Goal: Transaction & Acquisition: Purchase product/service

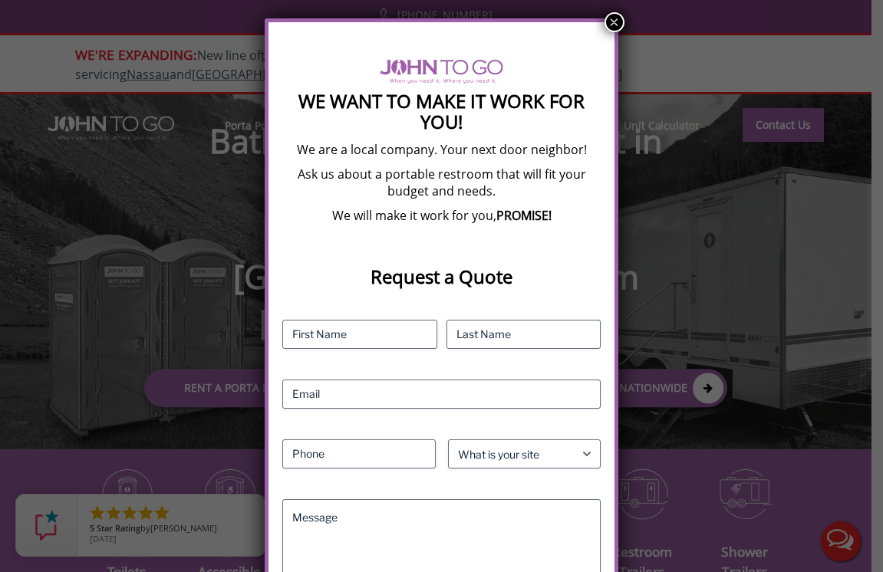
scroll to position [228, 0]
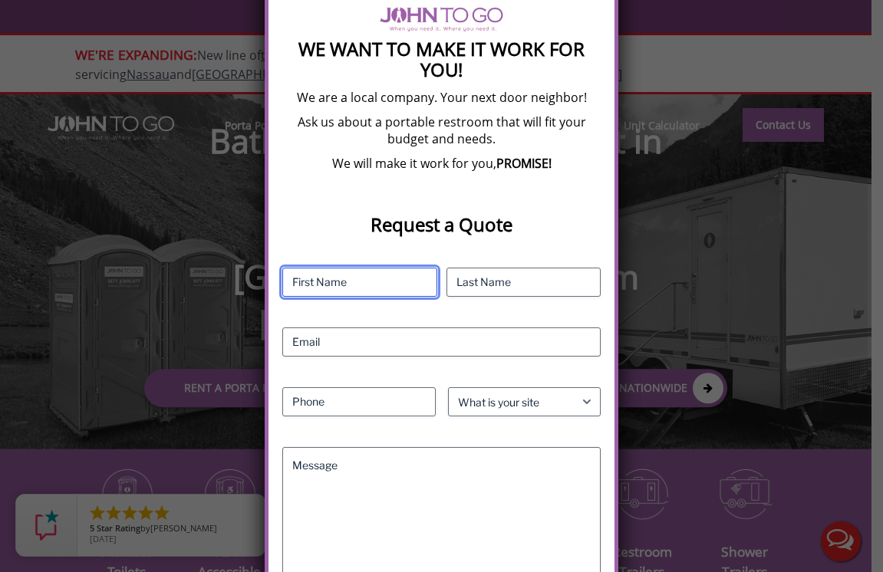
click at [387, 273] on input "First" at bounding box center [359, 282] width 154 height 29
type input "J"
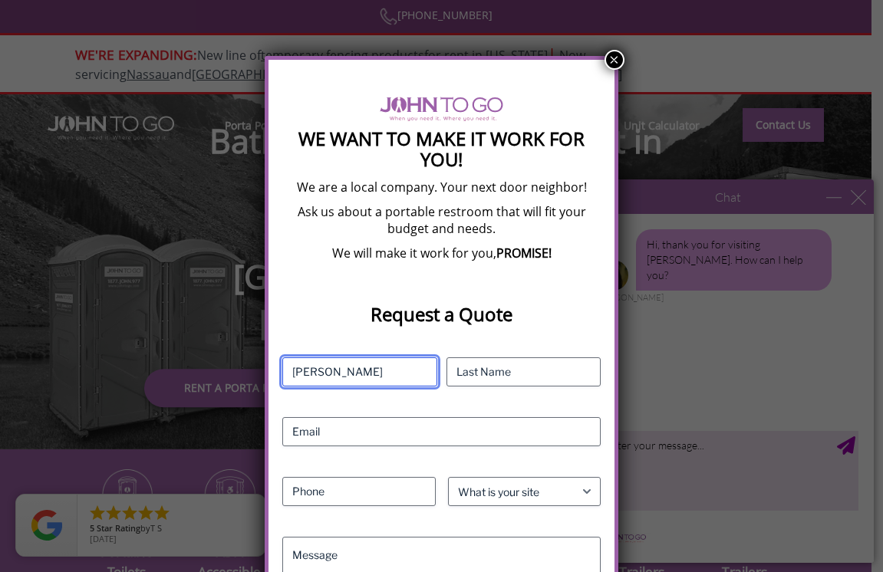
scroll to position [142, 0]
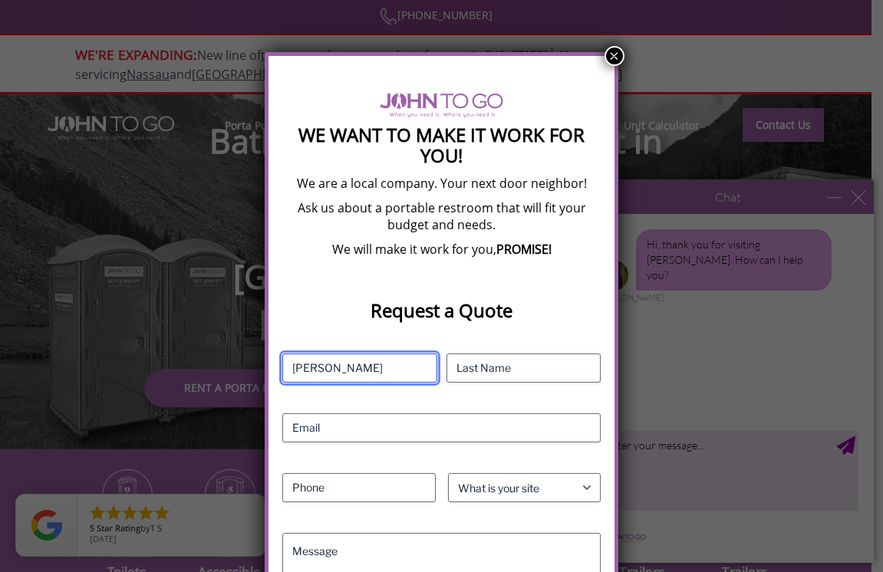
type input "[PERSON_NAME]"
click at [619, 54] on button "×" at bounding box center [615, 56] width 20 height 20
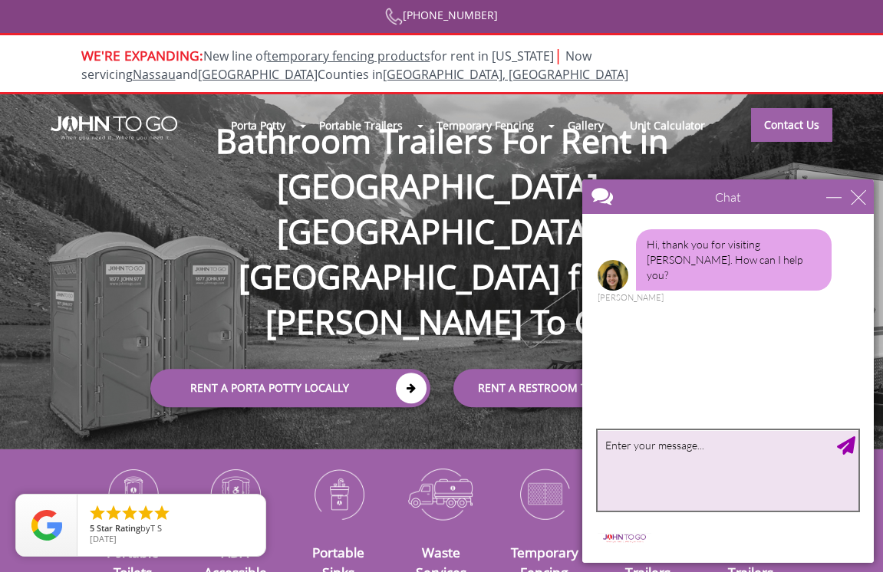
click at [690, 493] on textarea "type your message" at bounding box center [728, 470] width 261 height 81
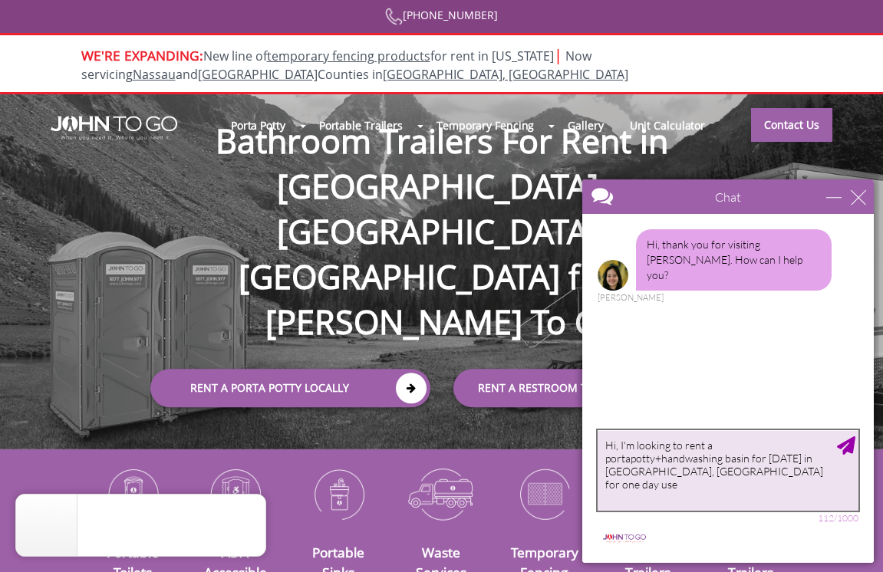
type textarea "Hi, I'm looking to rent a portapotty+handwashing basin for [DATE] in [GEOGRAPHI…"
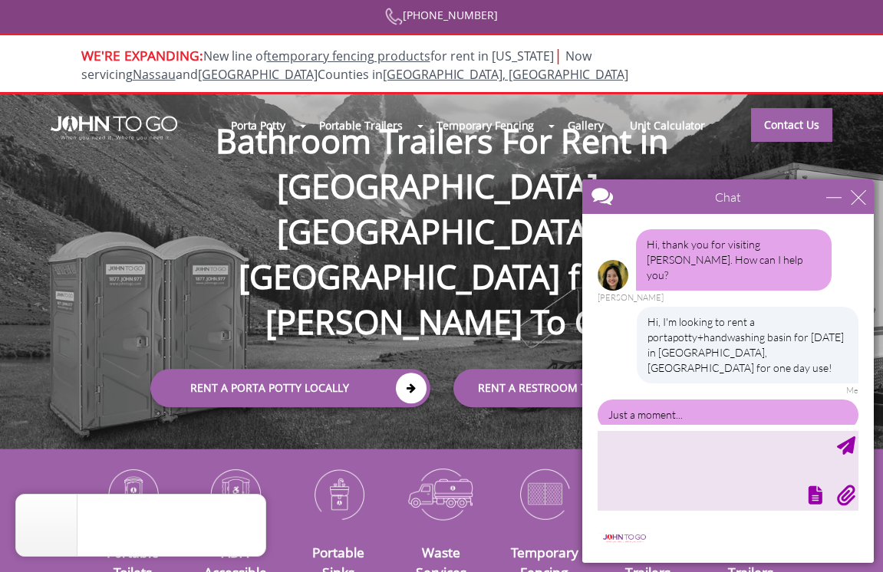
click at [309, 140] on div at bounding box center [441, 286] width 883 height 572
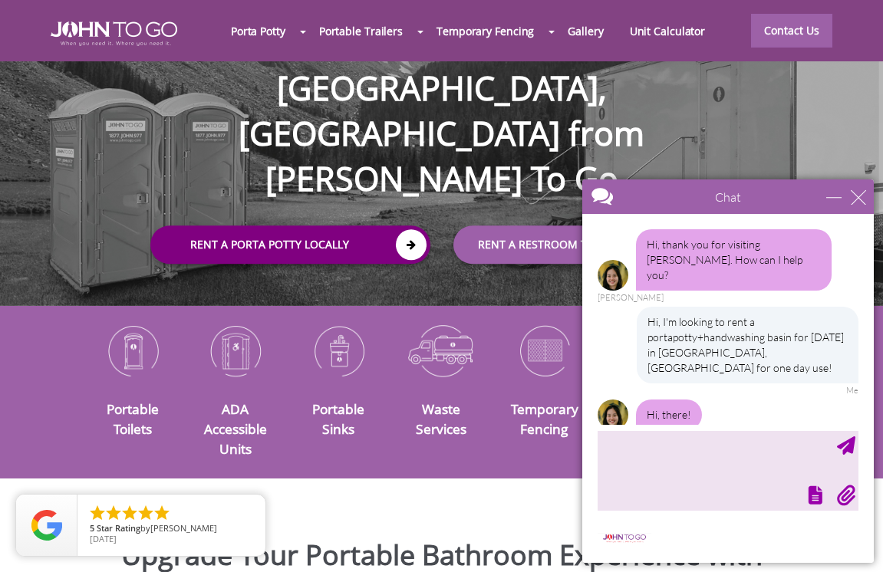
scroll to position [167, 0]
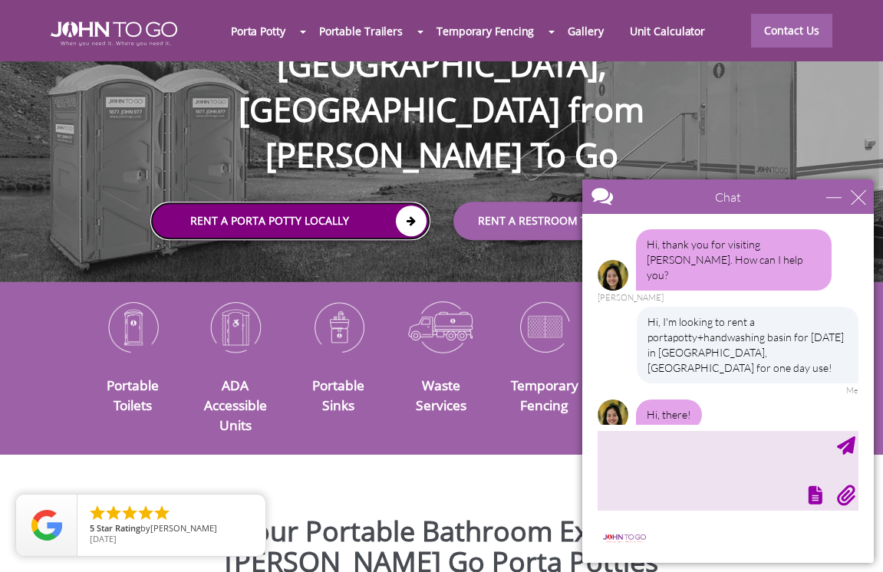
click at [325, 202] on link "Rent a Porta Potty Locally" at bounding box center [290, 221] width 280 height 38
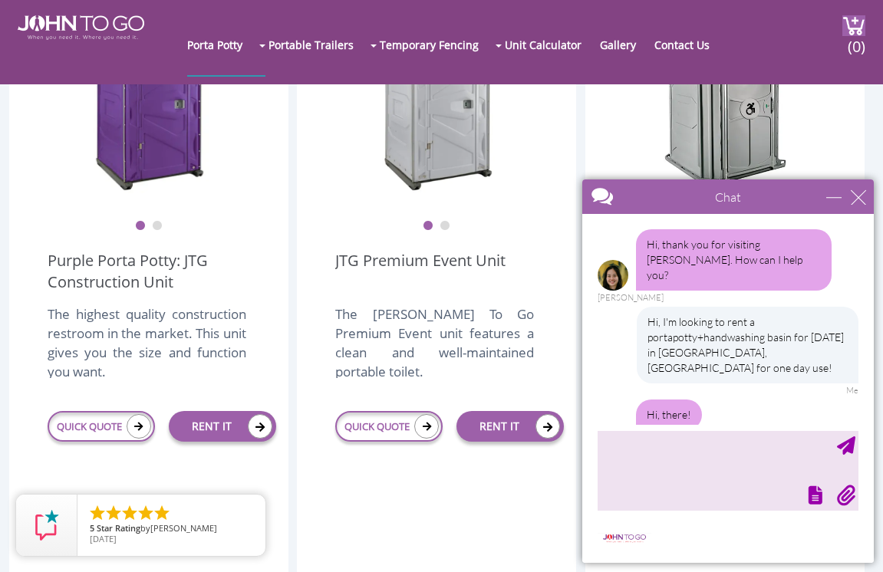
scroll to position [71, 0]
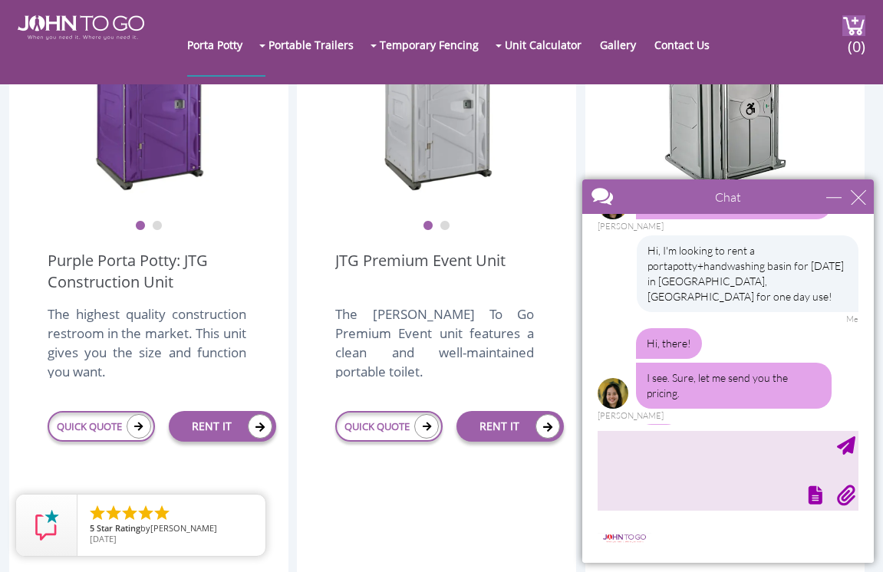
click at [746, 489] on div at bounding box center [727, 493] width 264 height 21
click at [675, 440] on textarea "type your message" at bounding box center [728, 470] width 261 height 81
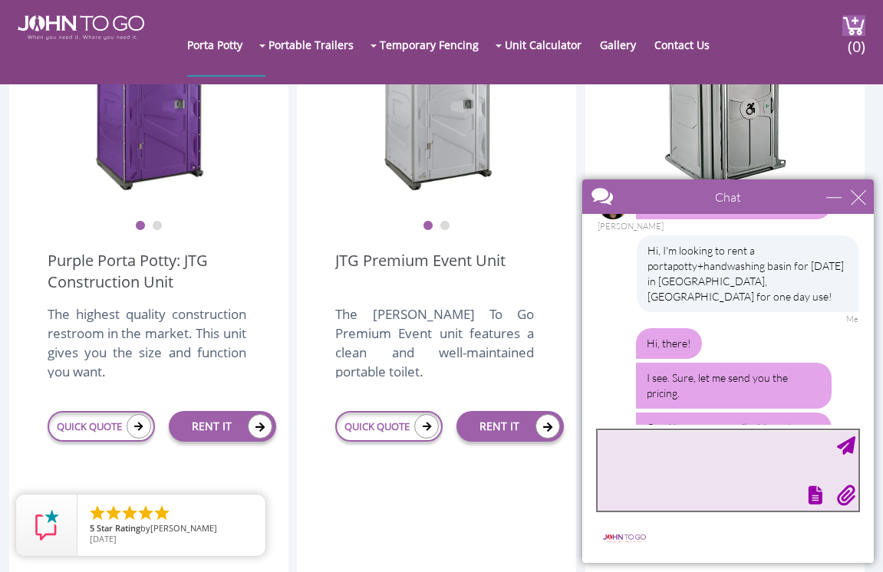
scroll to position [74, 0]
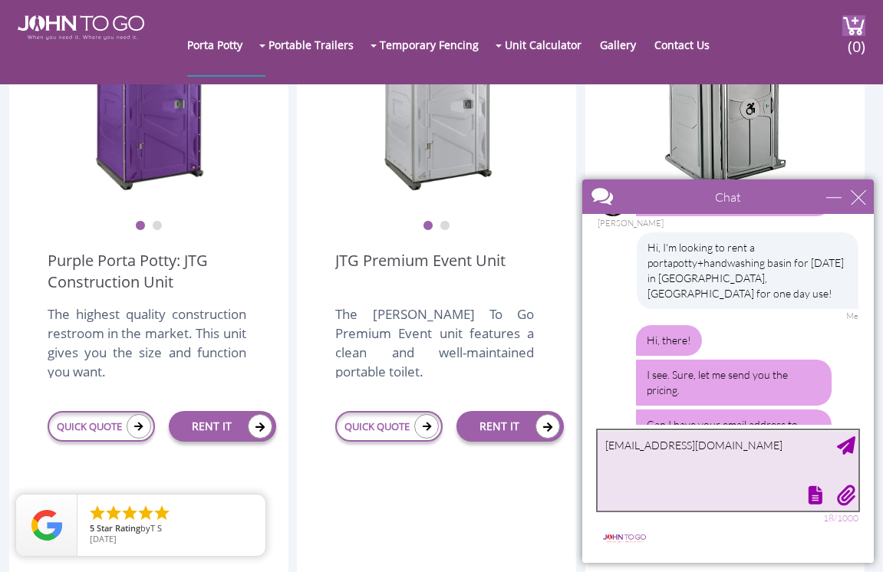
type textarea "jojolevey17@gmail.com"
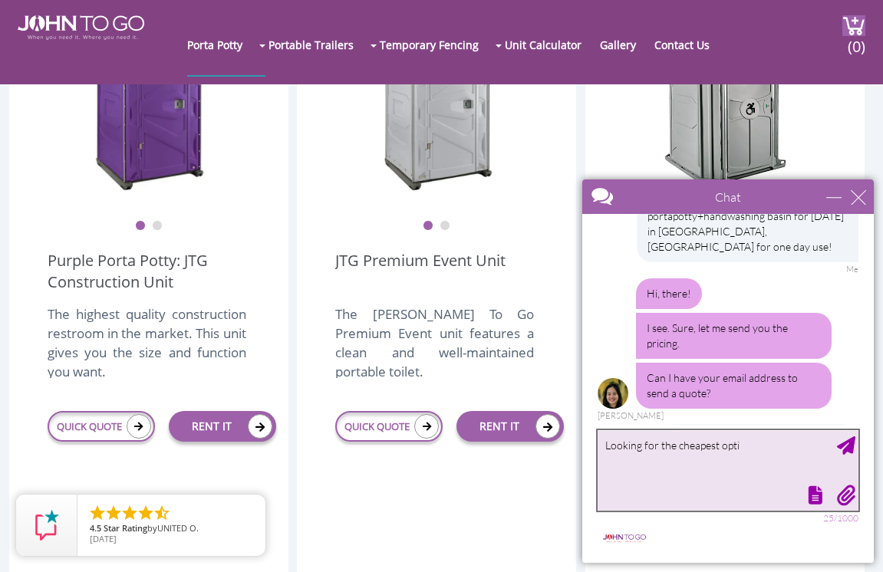
scroll to position [168, 0]
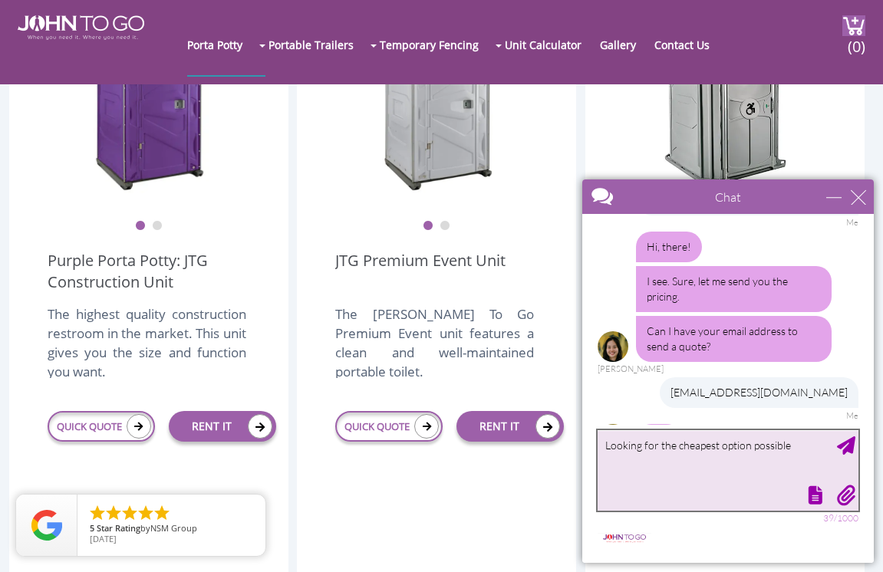
type textarea "Looking for the cheapest option possible."
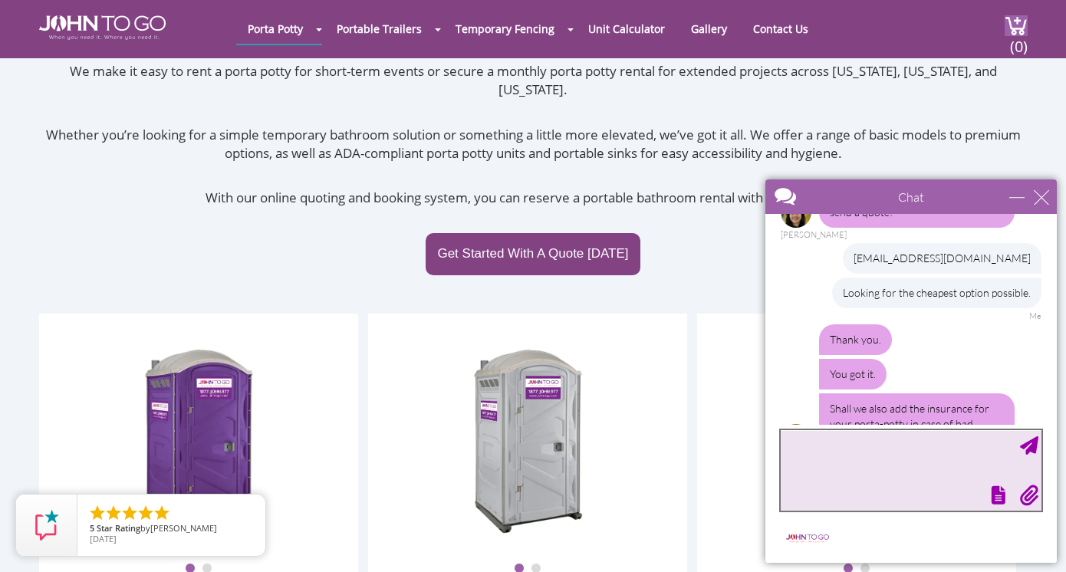
scroll to position [212, 0]
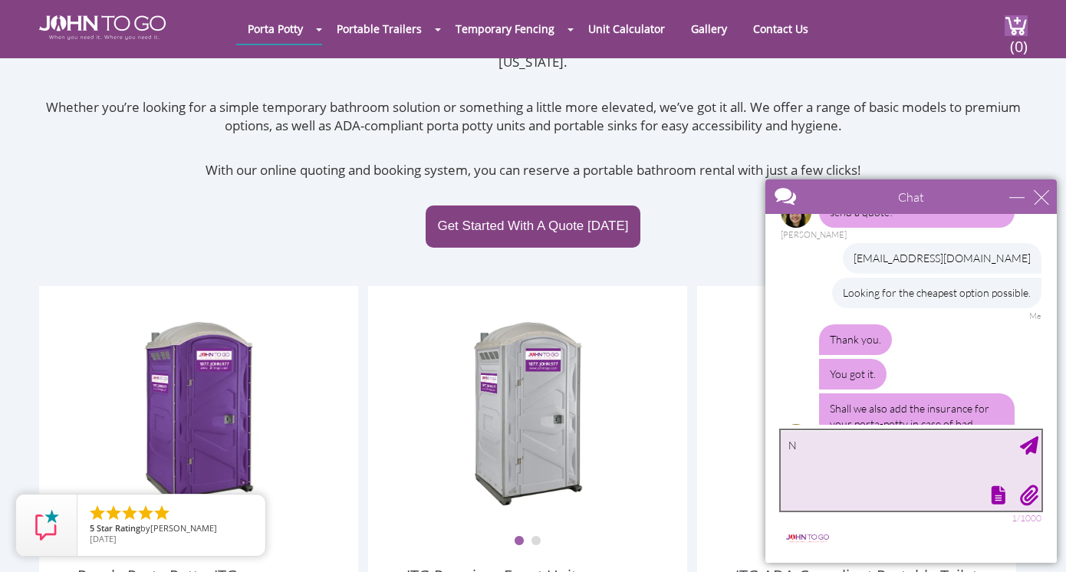
type textarea "No"
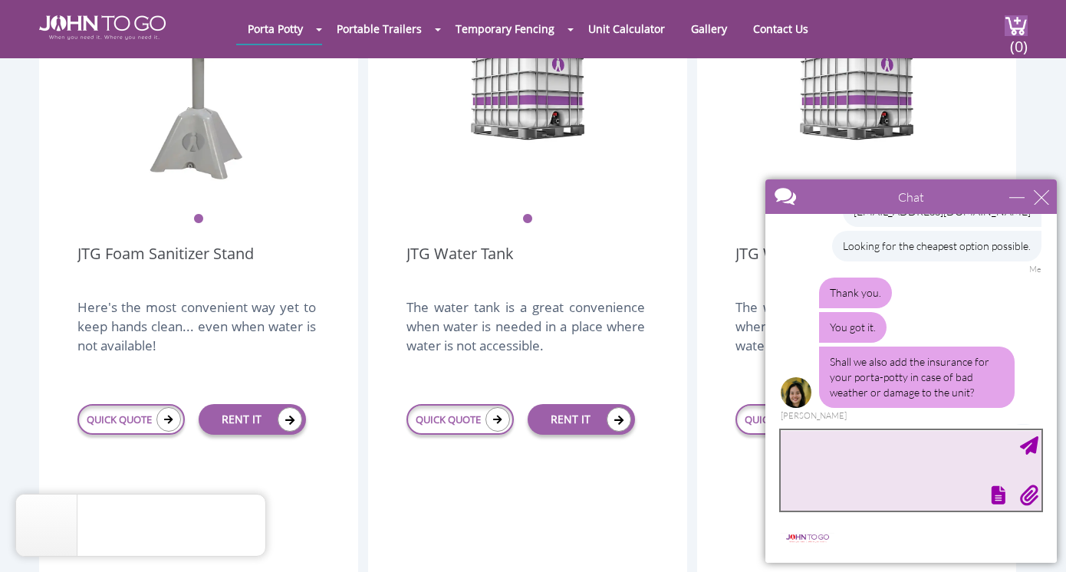
scroll to position [2565, 0]
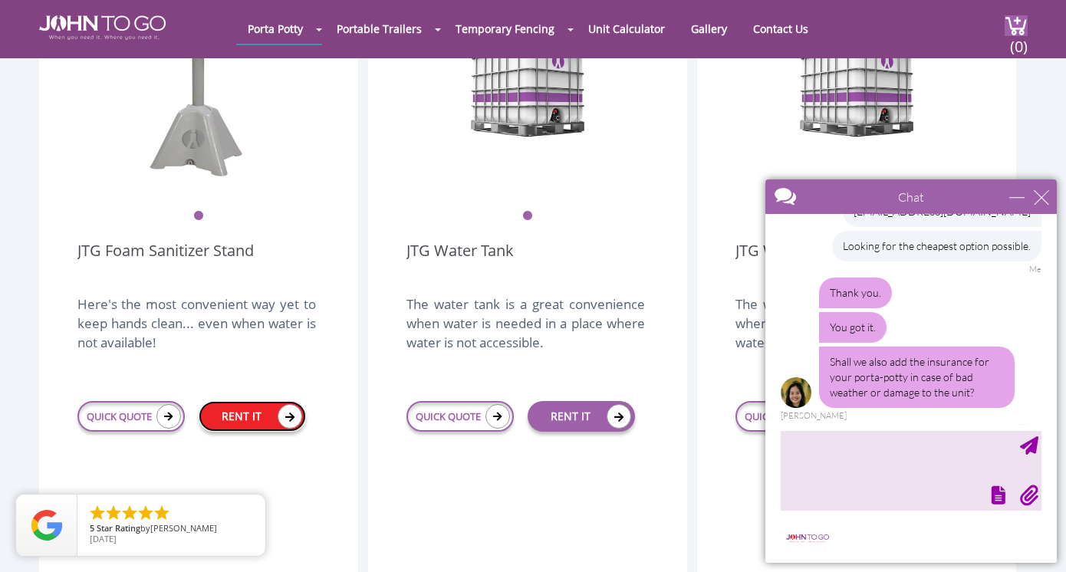
click at [252, 401] on link "RENT IT" at bounding box center [252, 416] width 107 height 31
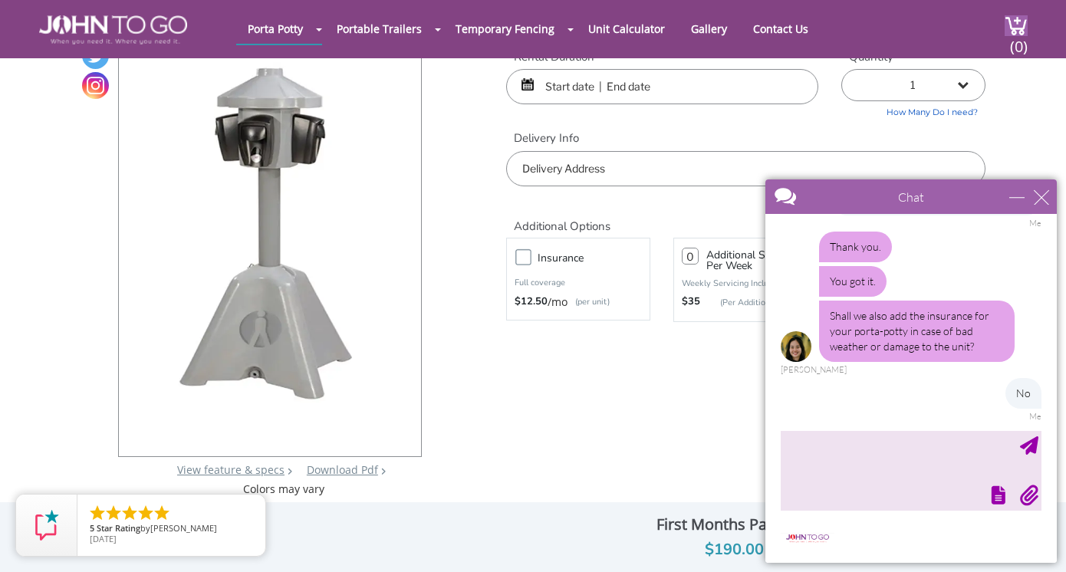
scroll to position [442, 0]
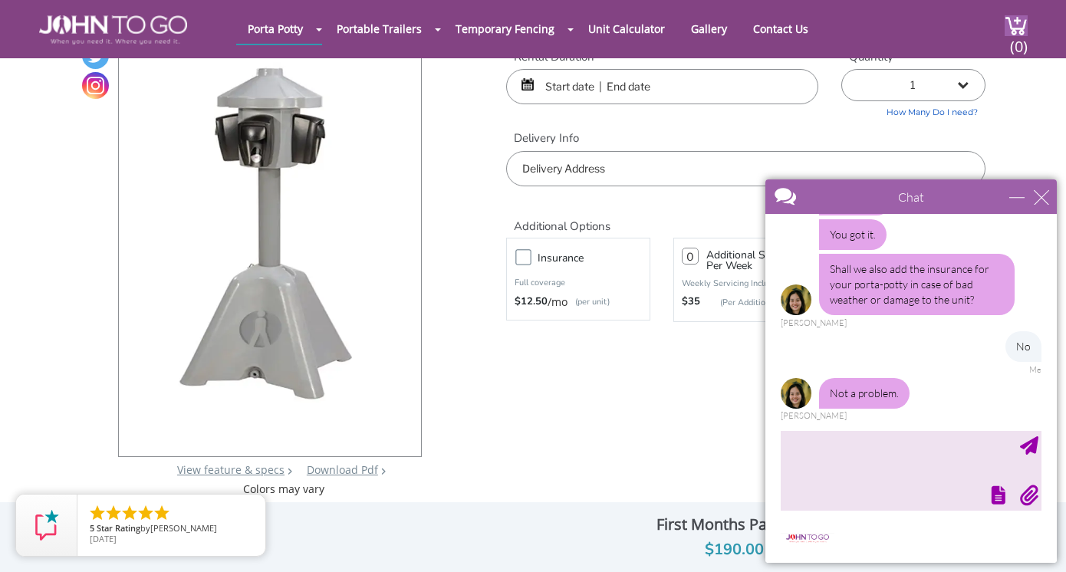
click at [580, 83] on input "text" at bounding box center [662, 86] width 312 height 35
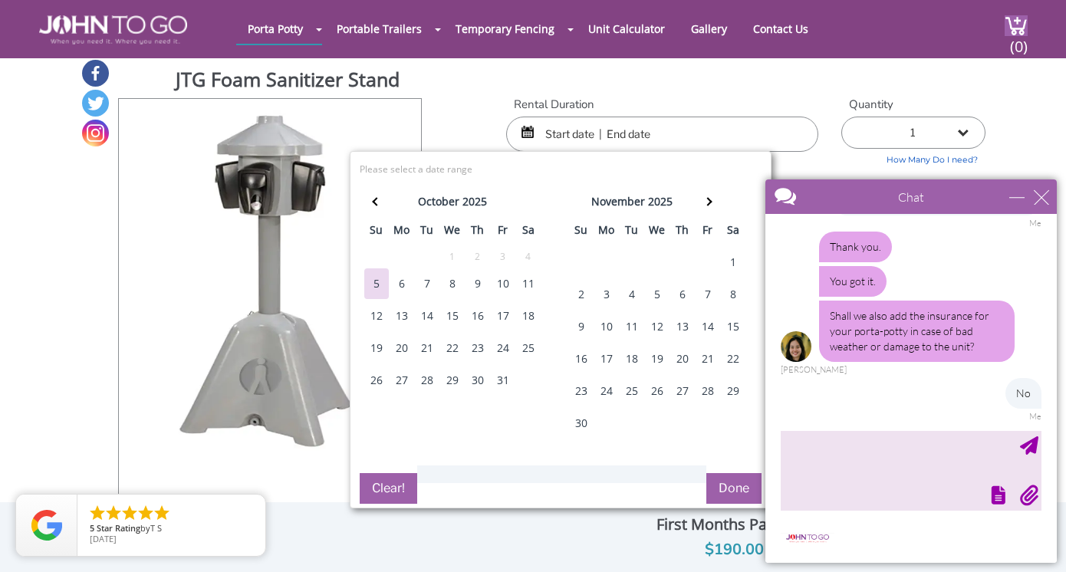
scroll to position [2, 0]
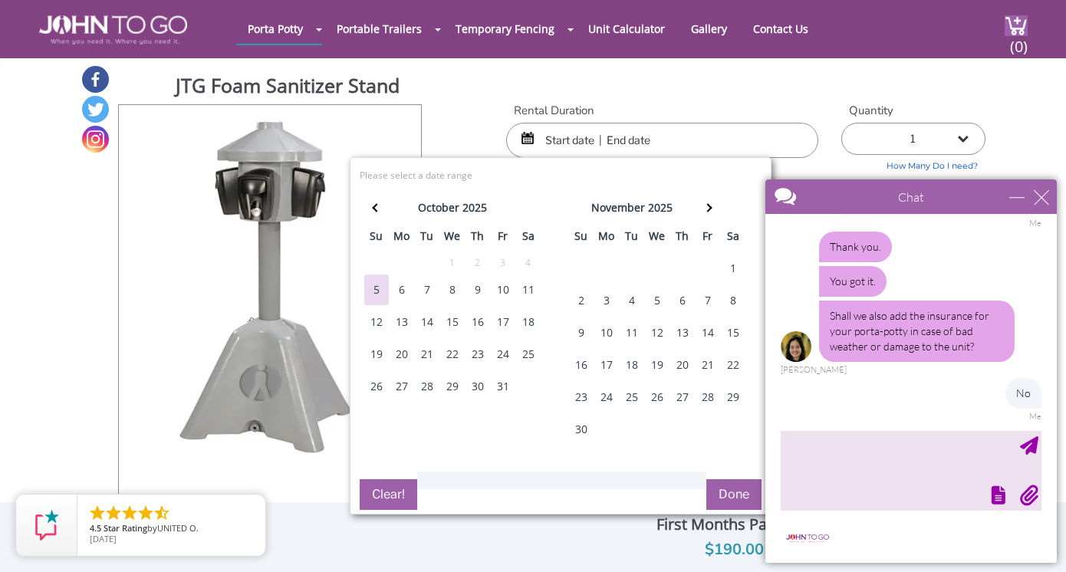
click at [887, 502] on div at bounding box center [910, 493] width 264 height 21
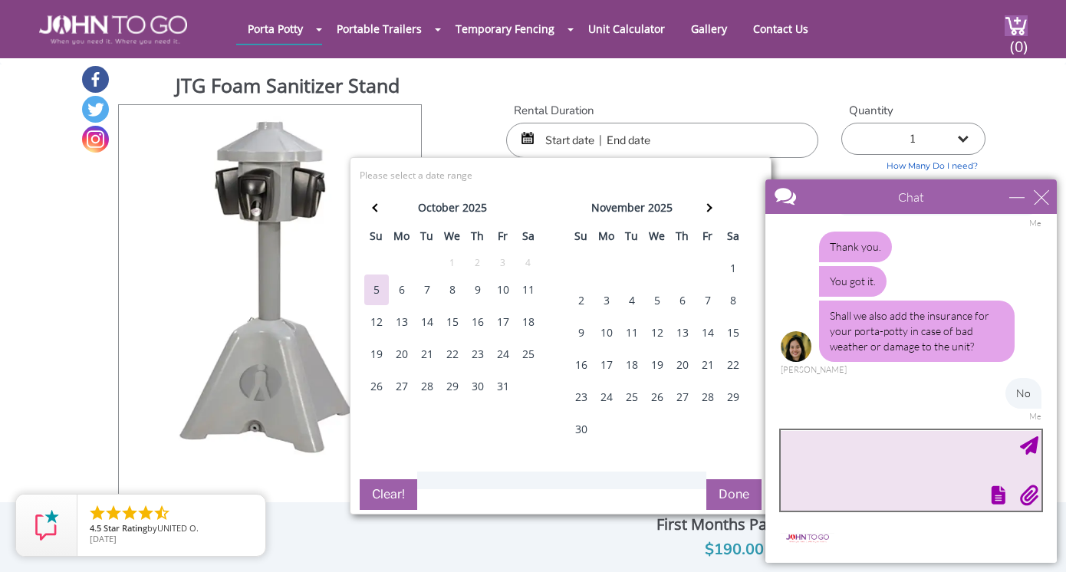
click at [869, 474] on textarea "type your message" at bounding box center [911, 470] width 261 height 81
type textarea "Is the sanitizer stand the cheapest cleaning option"
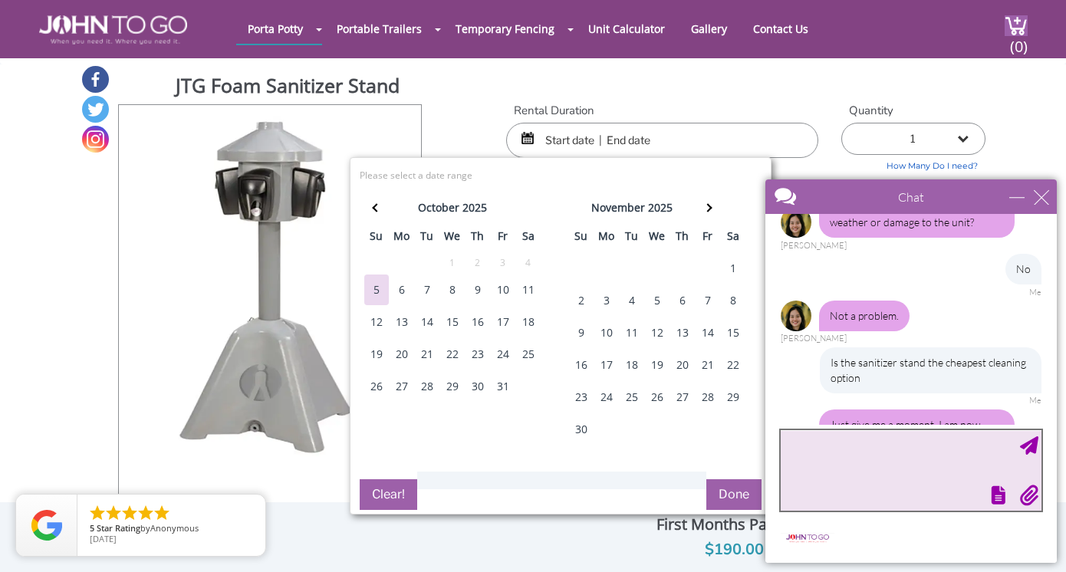
scroll to position [585, 0]
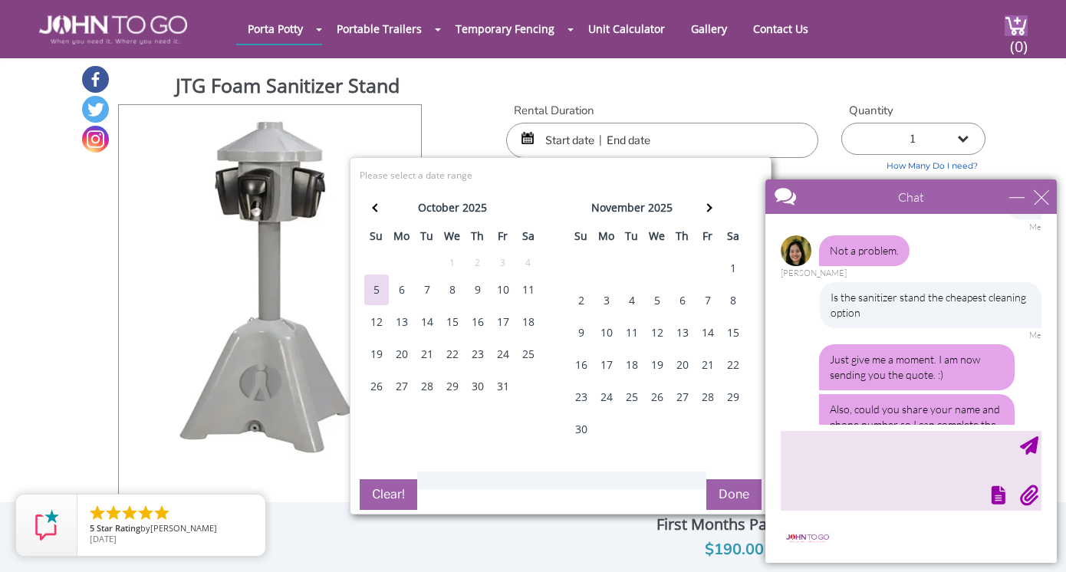
click at [529, 329] on div "18" at bounding box center [528, 322] width 25 height 31
click at [532, 323] on div "18" at bounding box center [528, 322] width 25 height 31
type input "10/18/2025 to 10/18/2025"
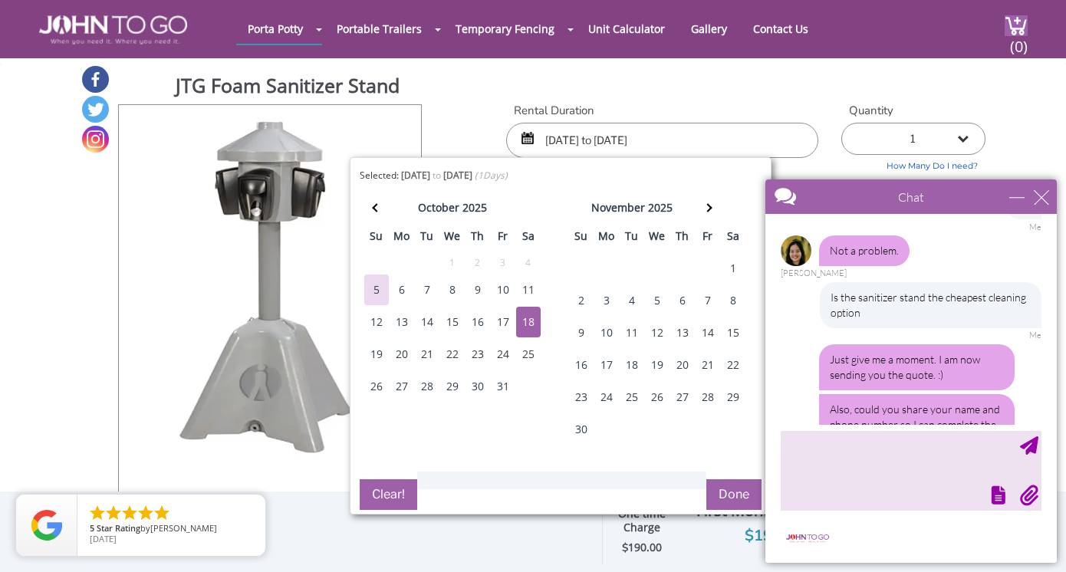
click at [732, 502] on button "Done" at bounding box center [734, 494] width 55 height 31
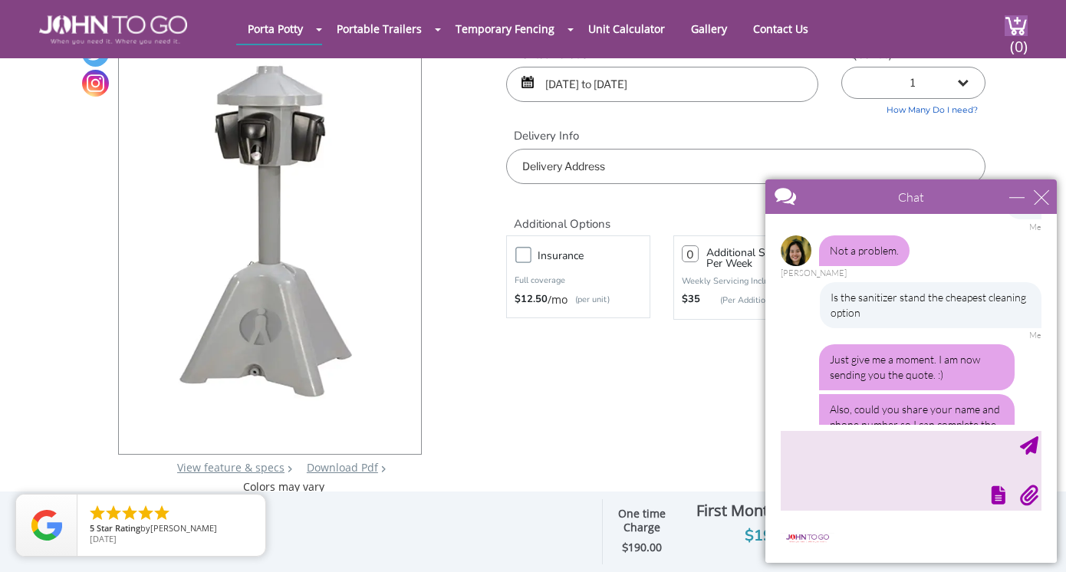
scroll to position [59, 0]
click at [604, 176] on input "text" at bounding box center [745, 165] width 479 height 35
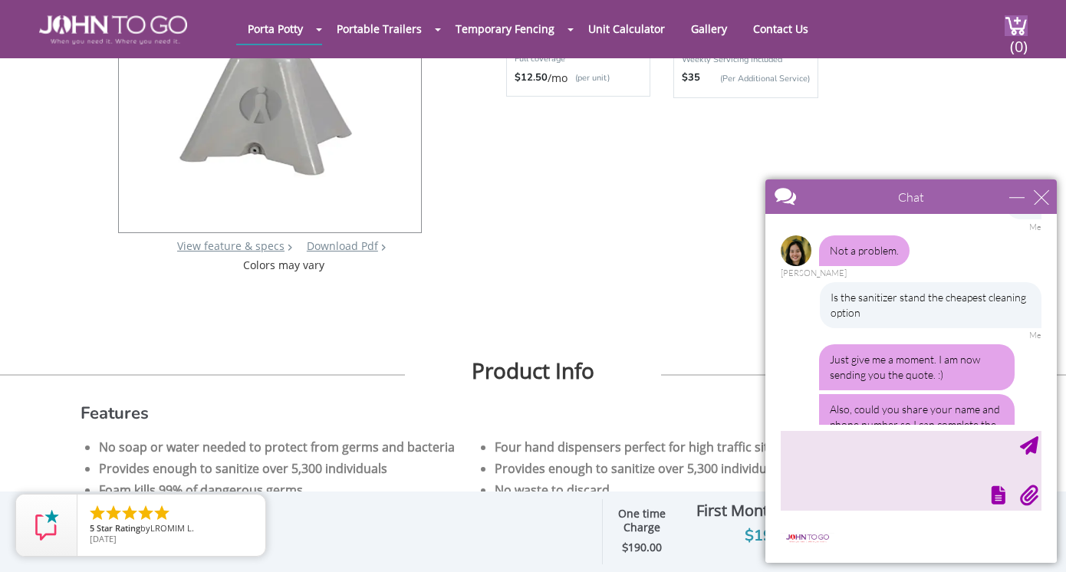
scroll to position [293, 0]
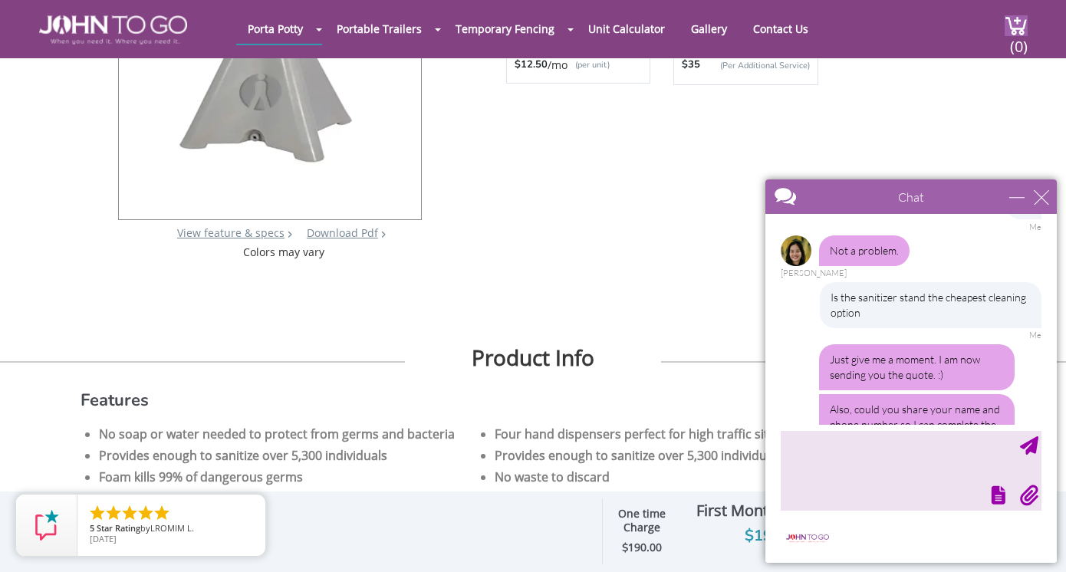
click at [861, 191] on div at bounding box center [884, 198] width 237 height 37
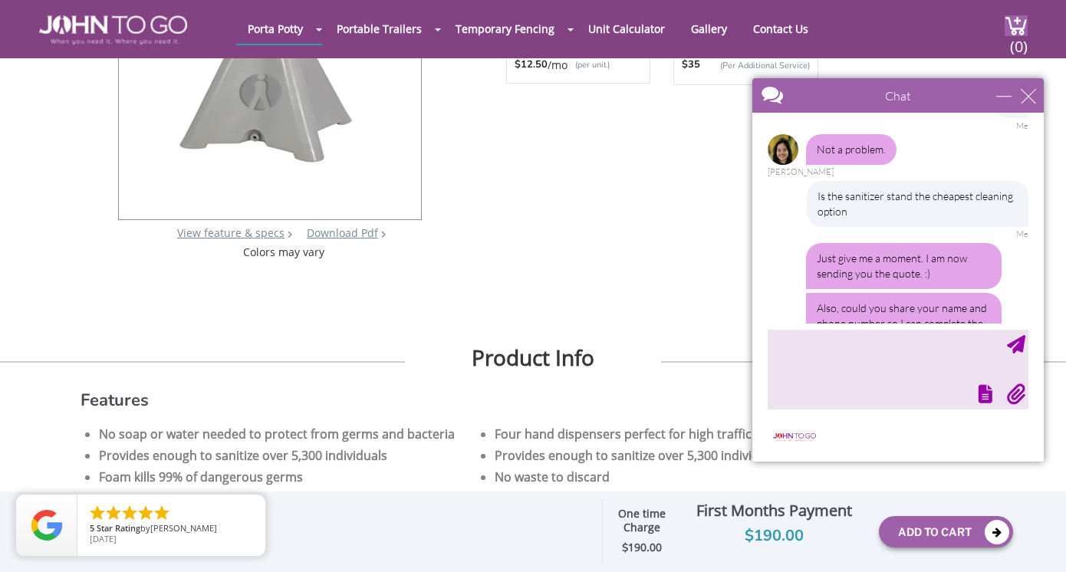
drag, startPoint x: 898, startPoint y: 200, endPoint x: 885, endPoint y: 99, distance: 102.1
click at [885, 99] on div at bounding box center [871, 96] width 237 height 37
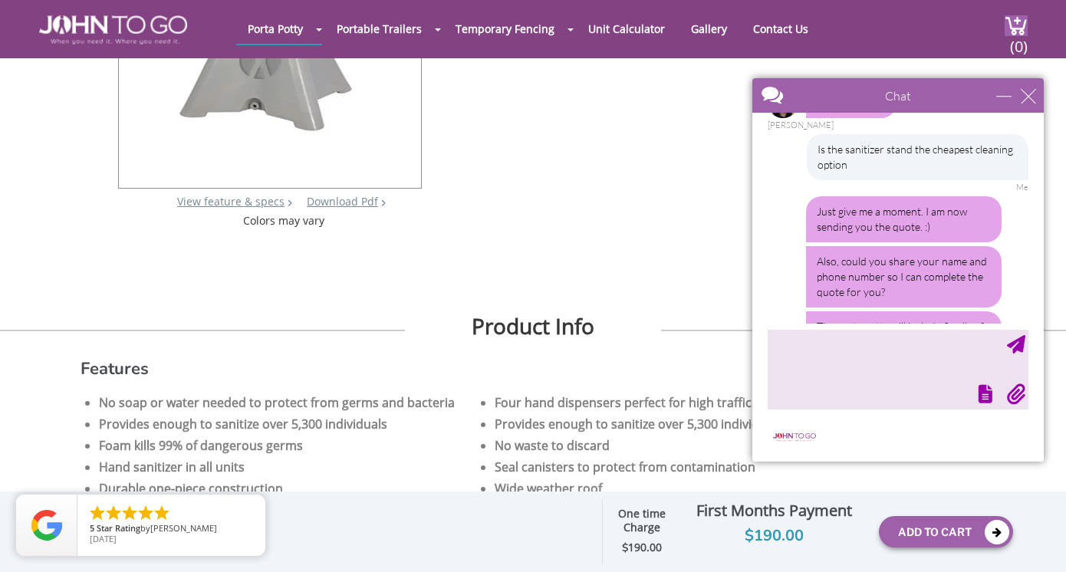
scroll to position [634, 0]
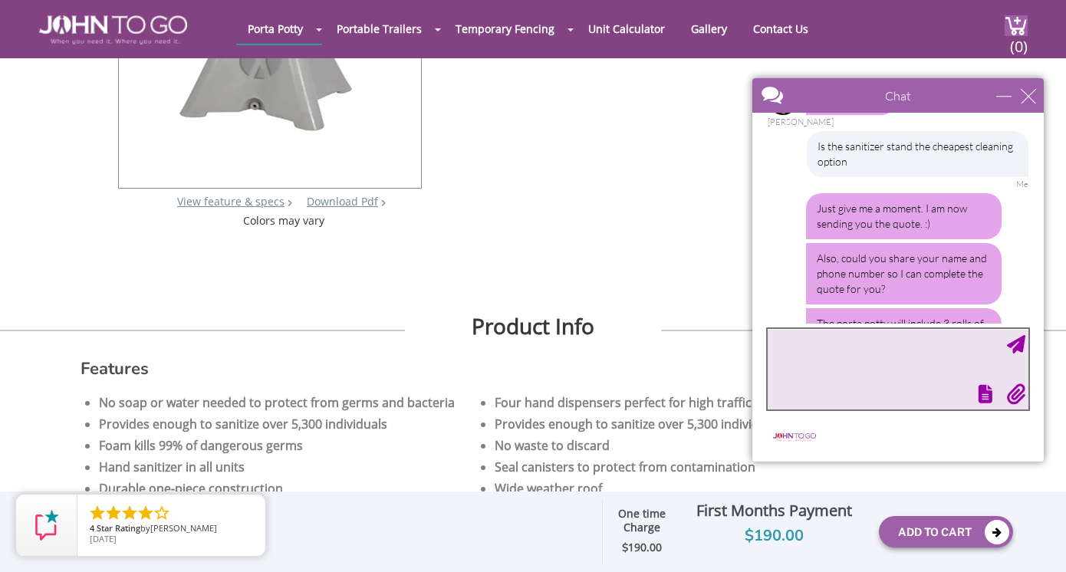
click at [843, 371] on textarea "type your message" at bounding box center [898, 369] width 261 height 81
type textarea "Great"
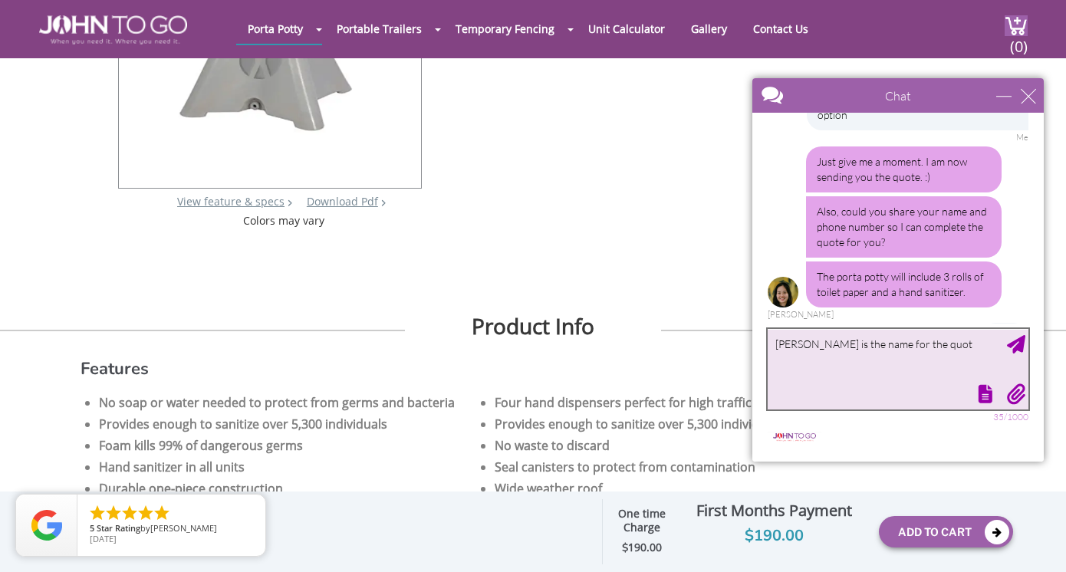
type textarea "[PERSON_NAME] is the name for the quote"
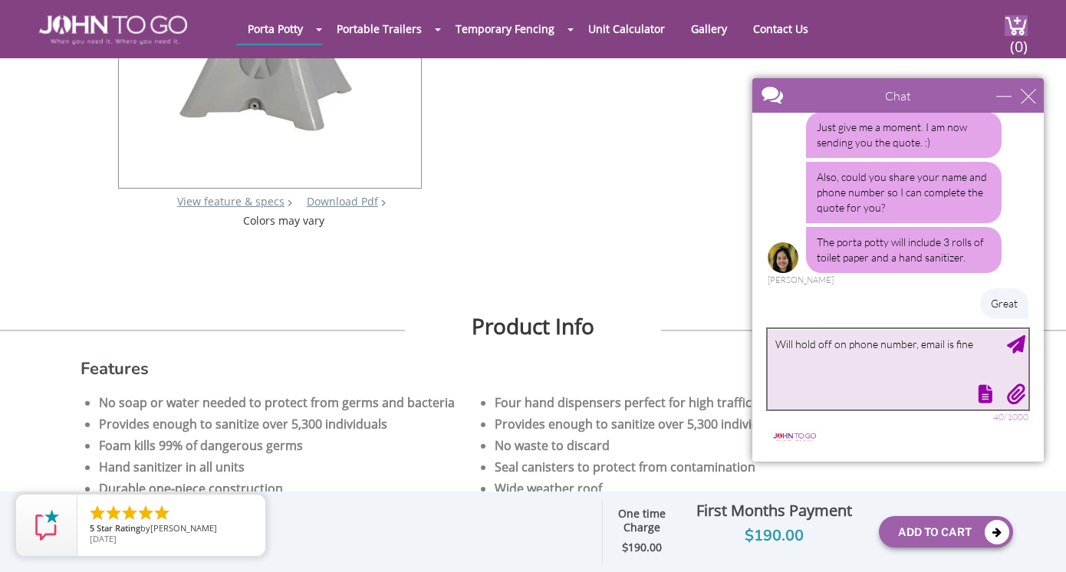
type textarea "Will hold off on phone number, email is fine."
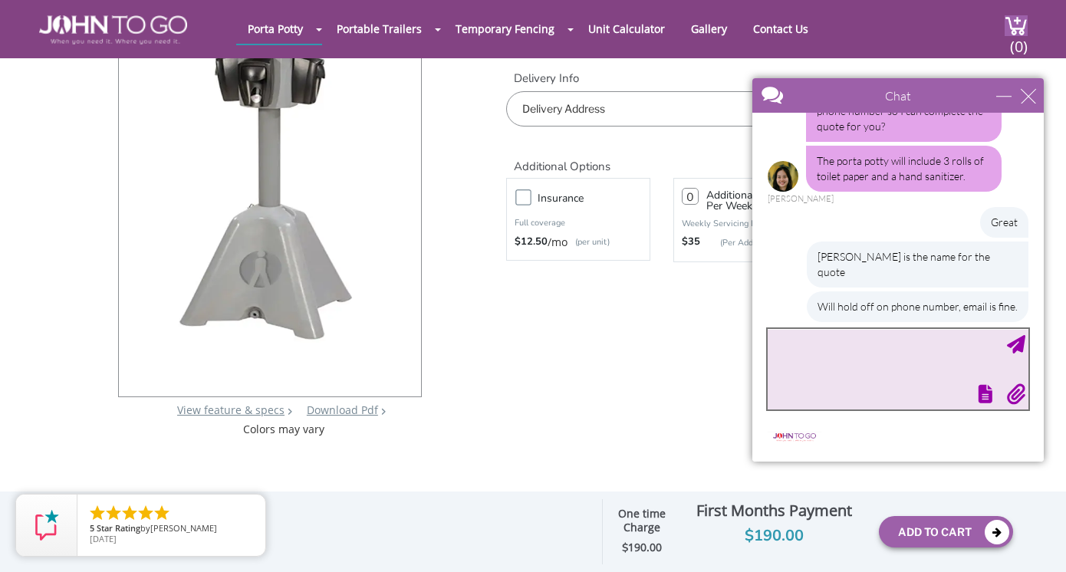
scroll to position [117, 0]
type textarea "Thank you!"
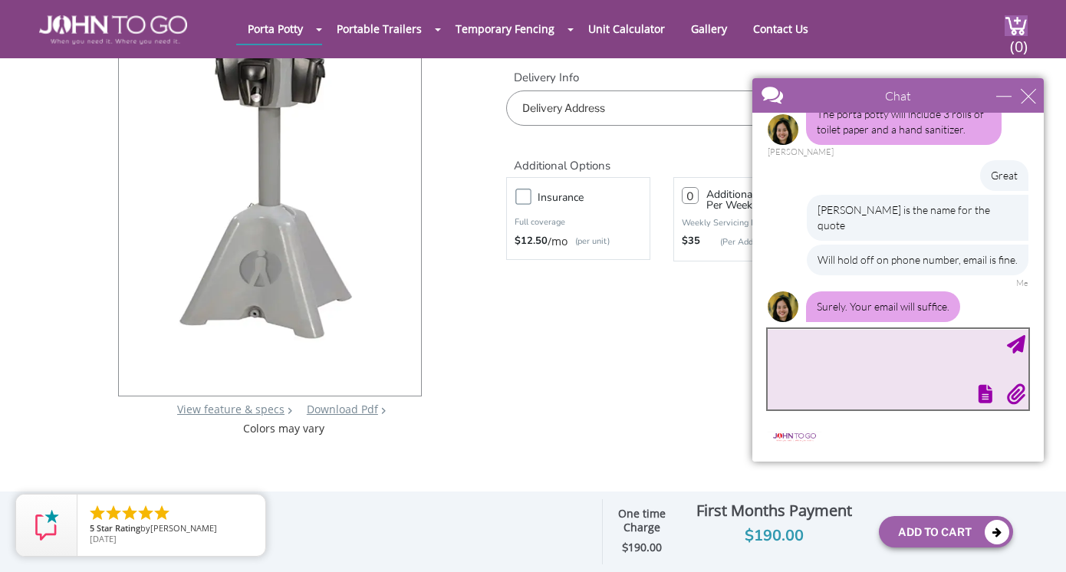
scroll to position [890, 0]
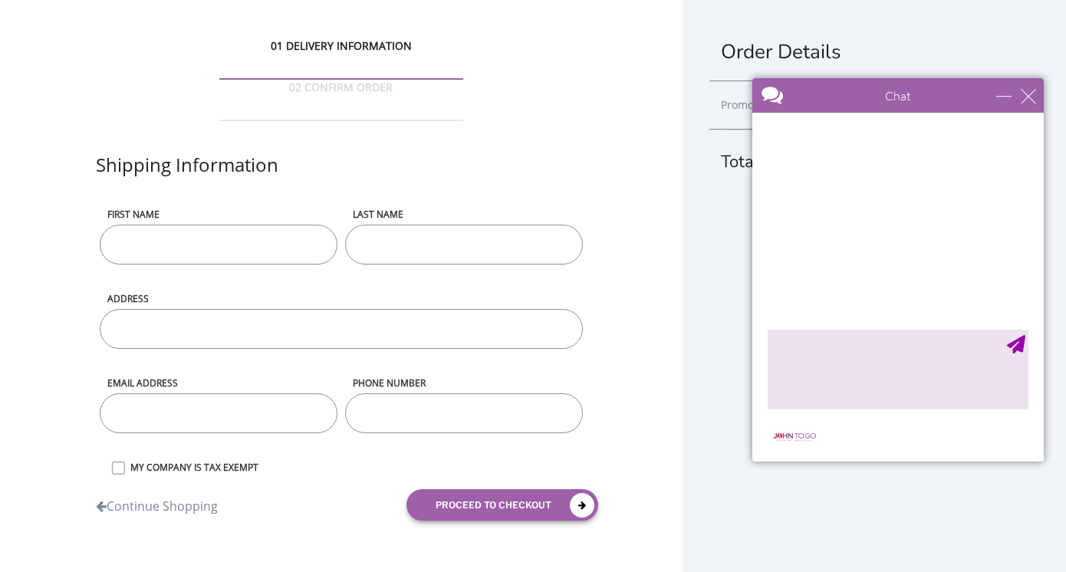
scroll to position [890, 0]
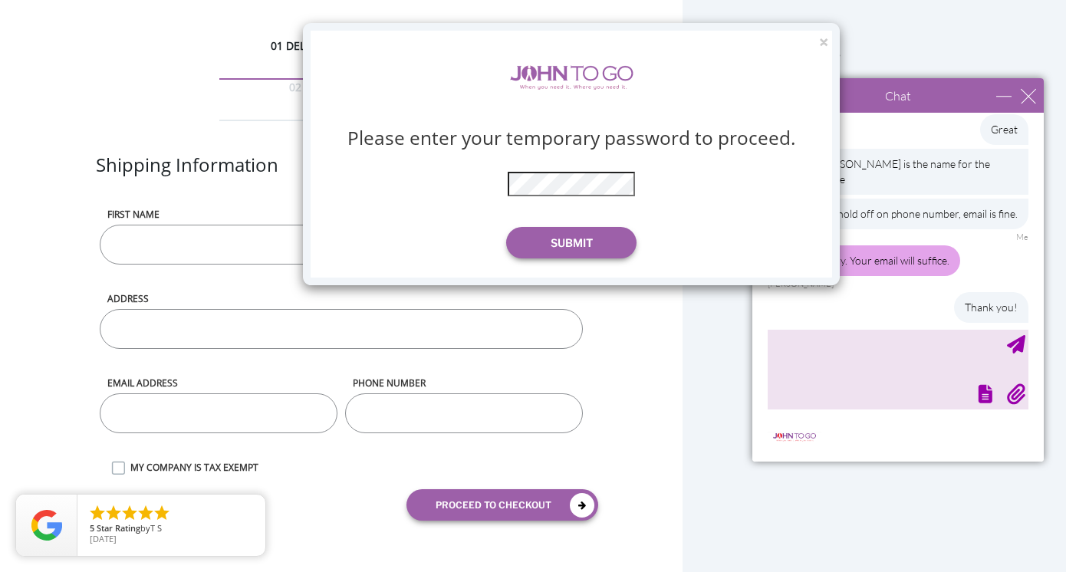
click at [596, 197] on div "Please enter your temporary password to proceed. * The password is incorrect Su…" at bounding box center [572, 154] width 476 height 247
click at [551, 262] on div "Please enter your temporary password to proceed. * The password is incorrect Su…" at bounding box center [572, 154] width 476 height 247
click at [568, 243] on button "Submit" at bounding box center [571, 242] width 130 height 31
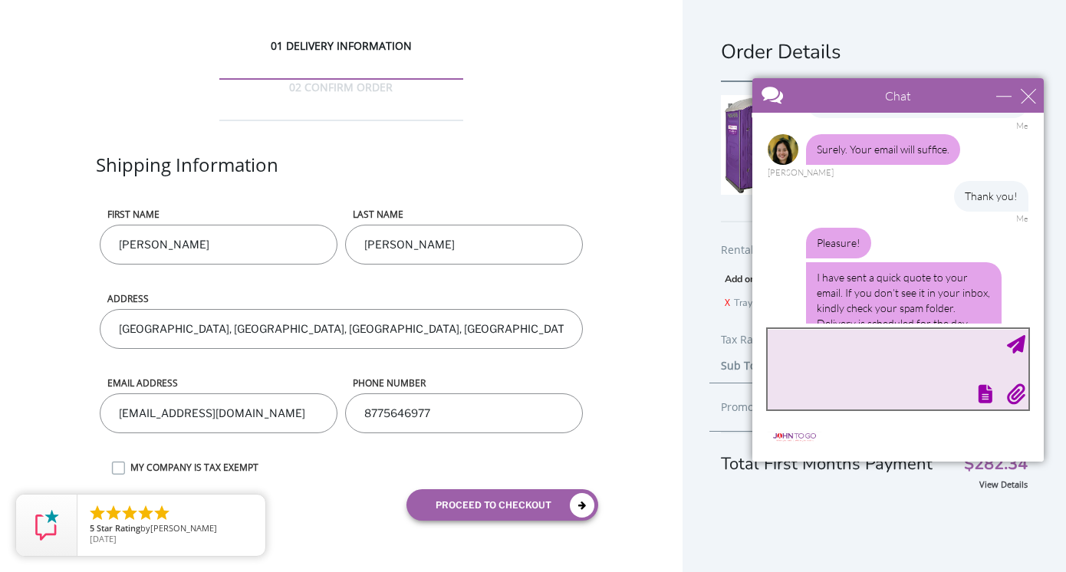
click at [860, 360] on textarea "type your message" at bounding box center [898, 369] width 261 height 81
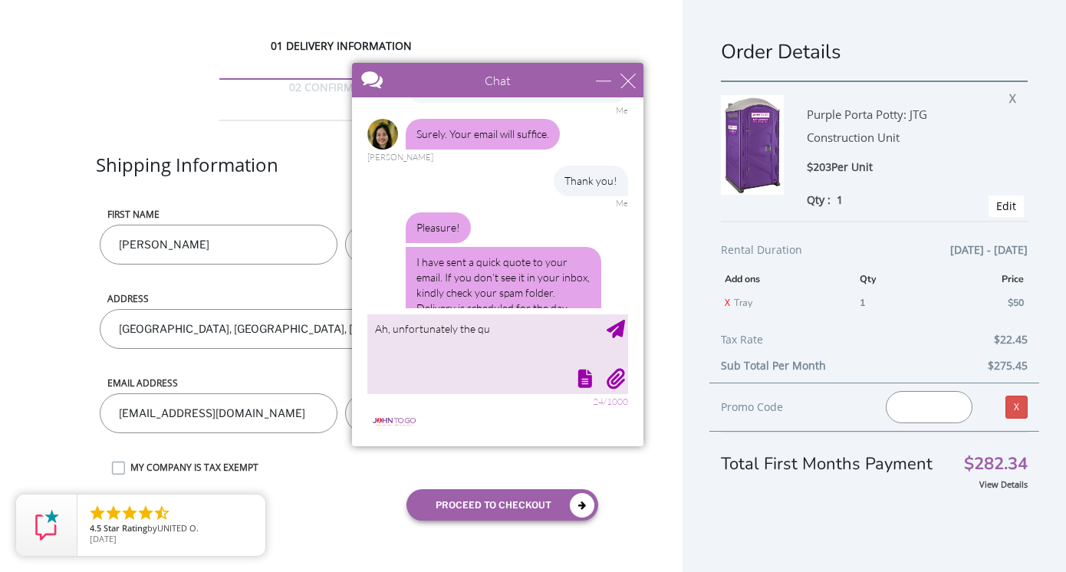
drag, startPoint x: 917, startPoint y: 104, endPoint x: 517, endPoint y: 88, distance: 400.7
click at [517, 88] on div at bounding box center [470, 81] width 237 height 37
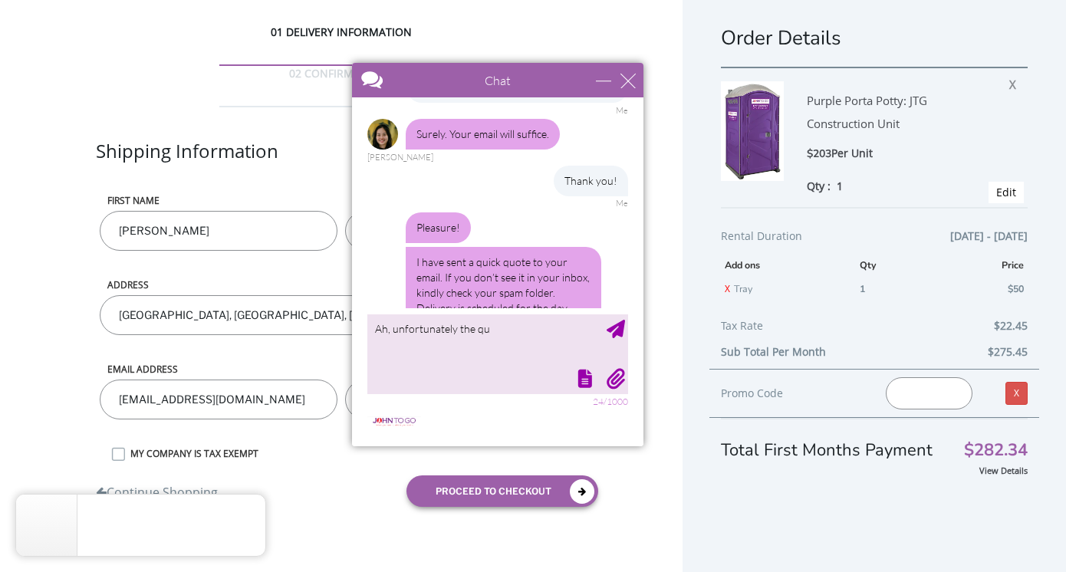
scroll to position [1036, 0]
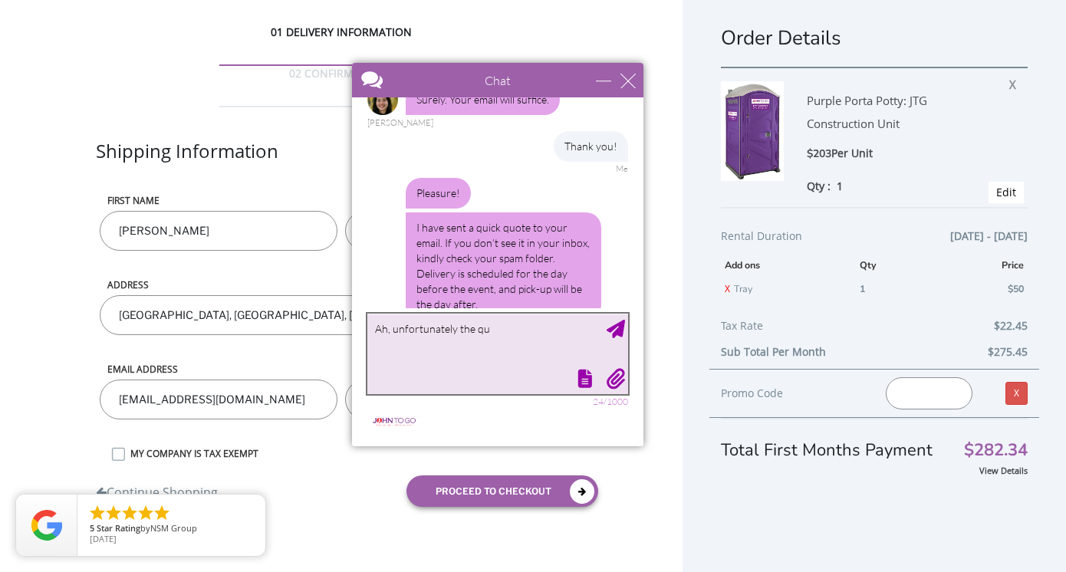
click at [539, 334] on textarea "Ah, unfortunately the qu" at bounding box center [497, 354] width 261 height 81
type textarea "Ah, unfortunately the quote price is too high for $203"
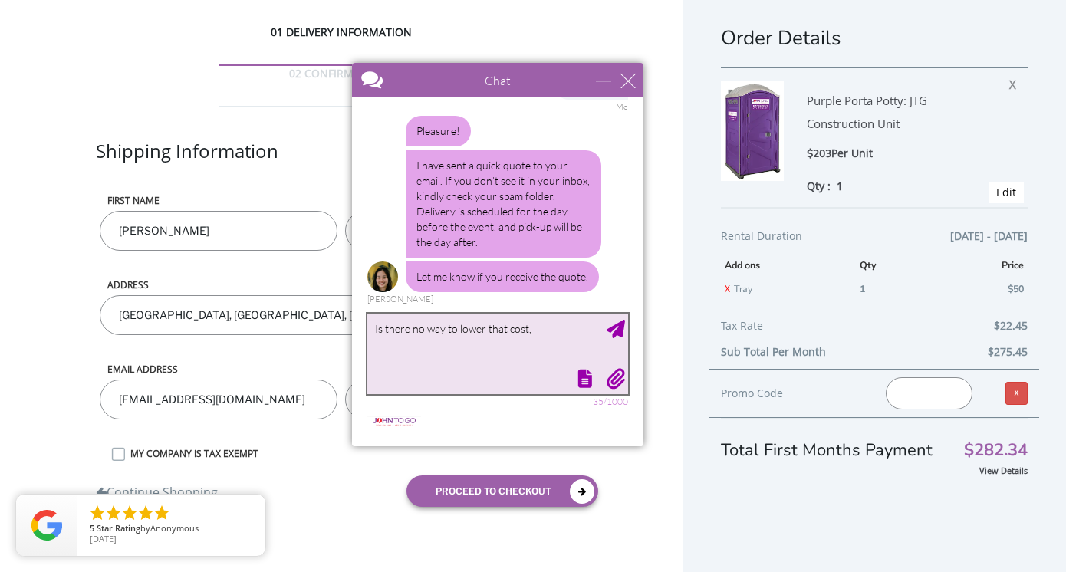
scroll to position [1191, 0]
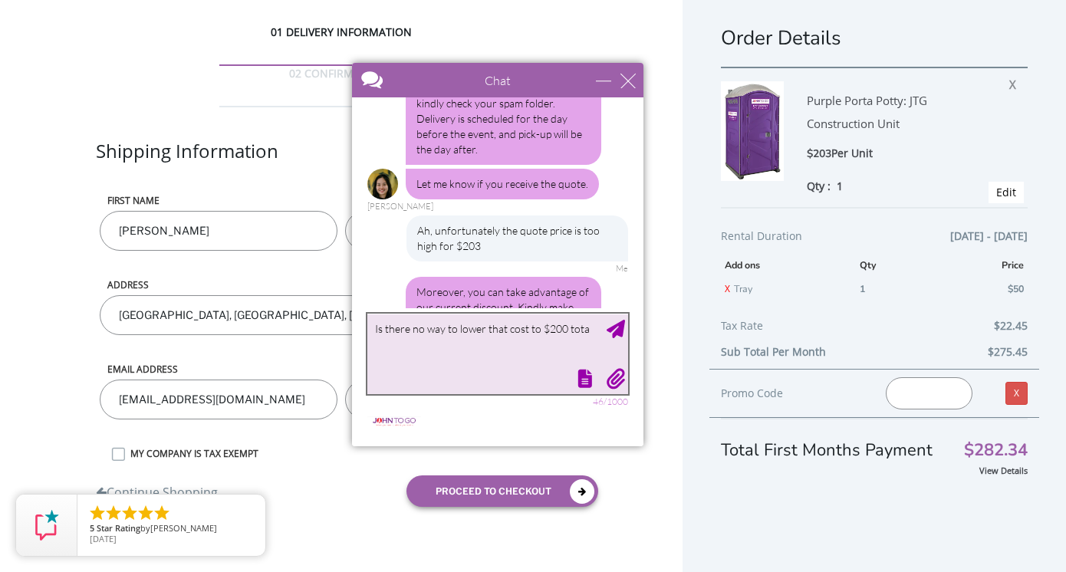
type textarea "Is there no way to lower that cost to $200 total"
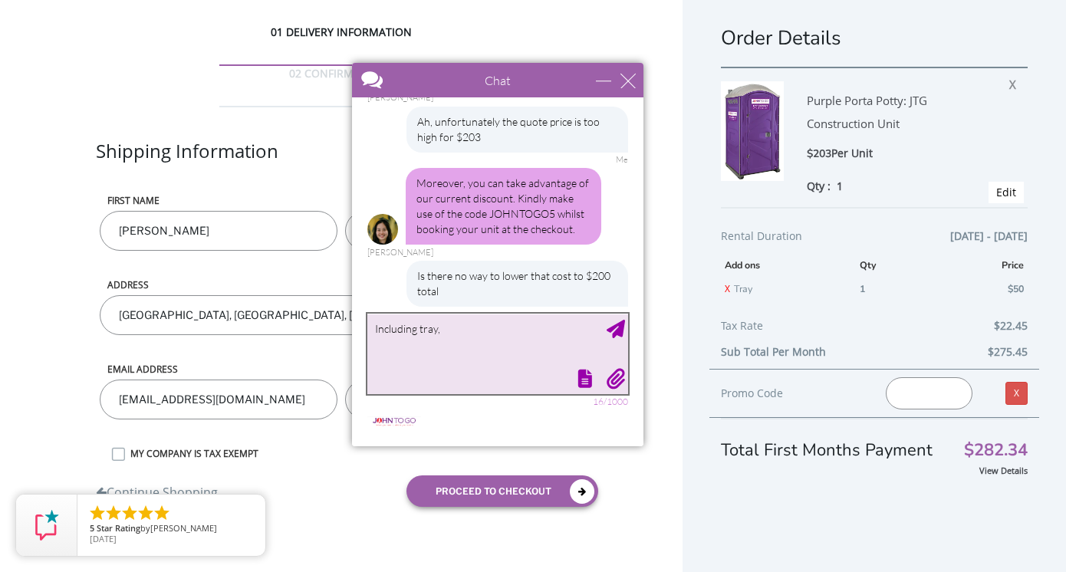
scroll to position [1253, 0]
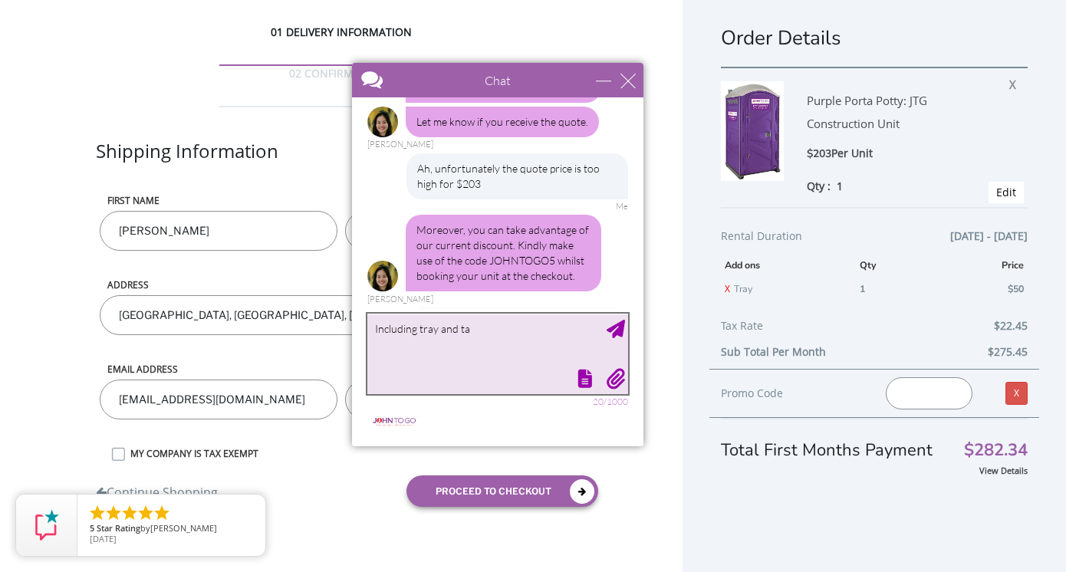
type textarea "Including tray and tax"
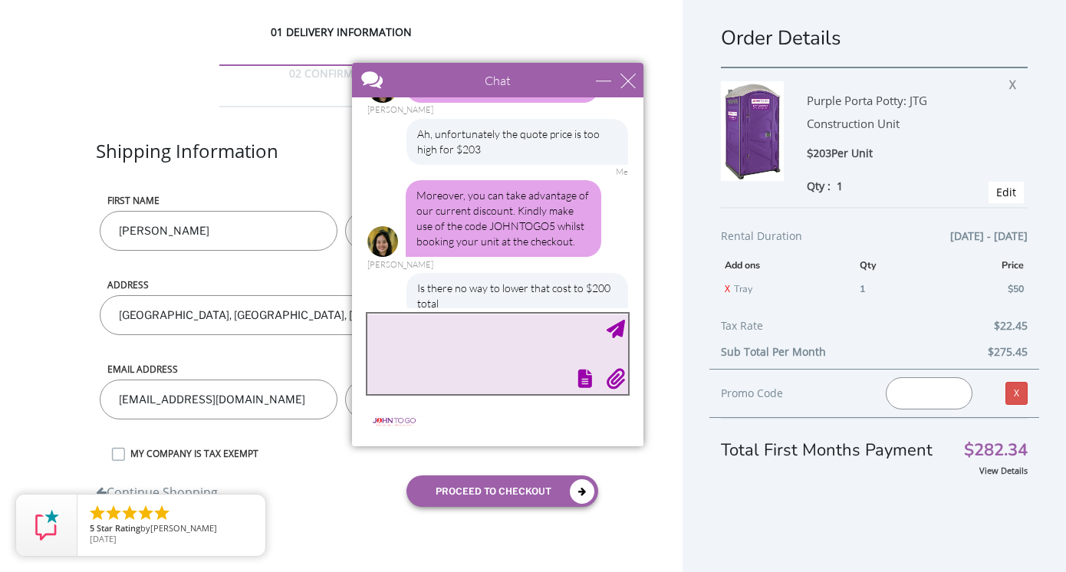
scroll to position [1334, 0]
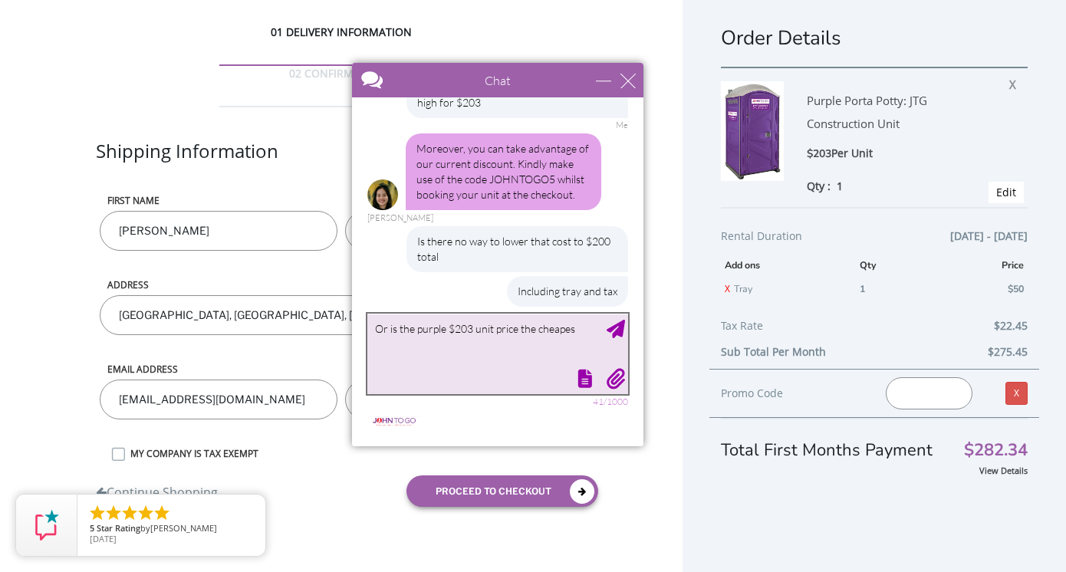
type textarea "Or is the purple $203 unit price the cheapest"
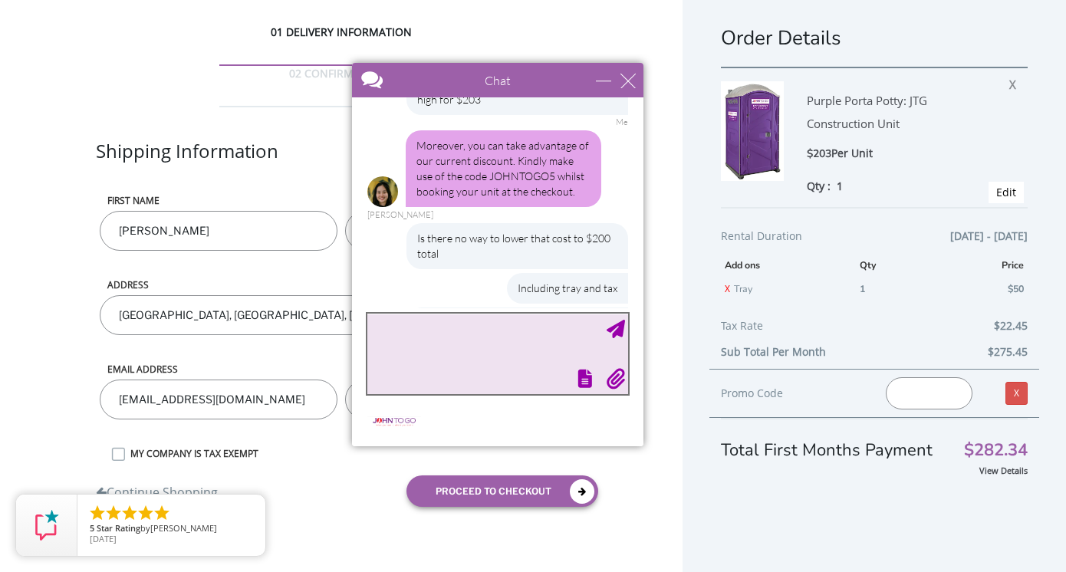
scroll to position [1384, 0]
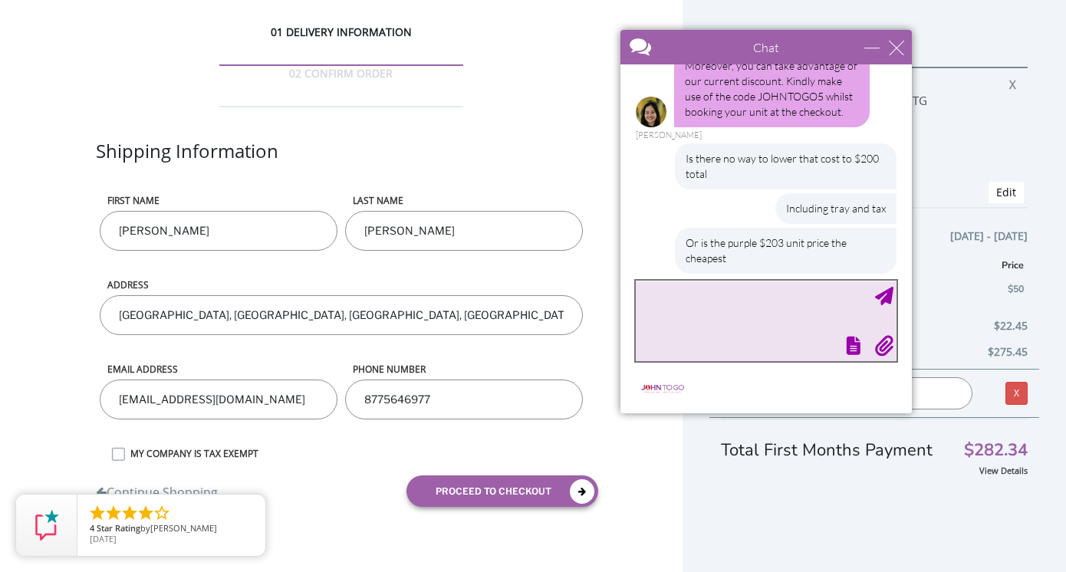
drag, startPoint x: 489, startPoint y: 80, endPoint x: 758, endPoint y: 47, distance: 270.5
click at [758, 47] on div at bounding box center [739, 48] width 237 height 37
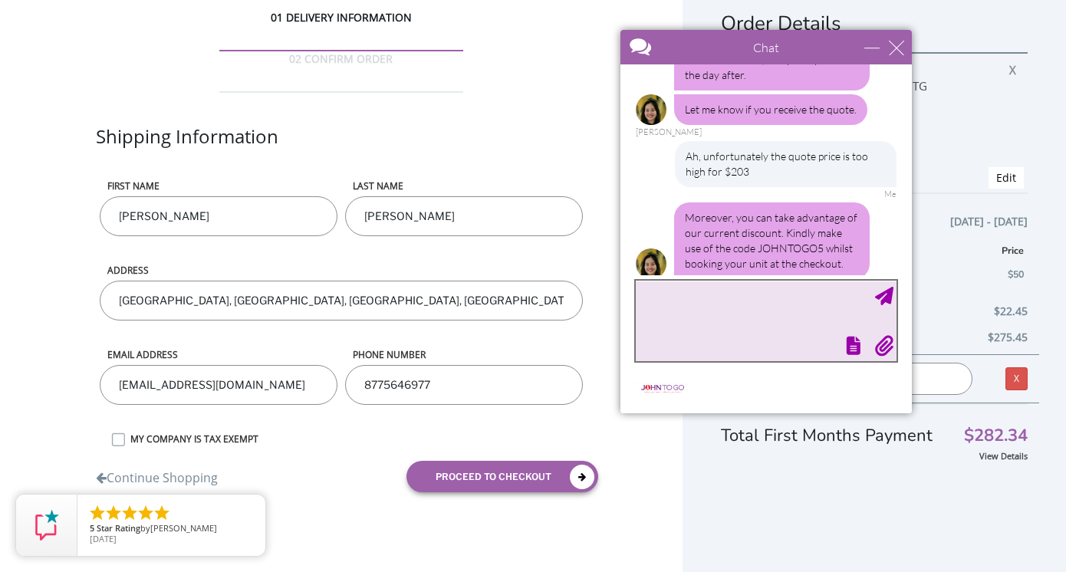
scroll to position [1174, 0]
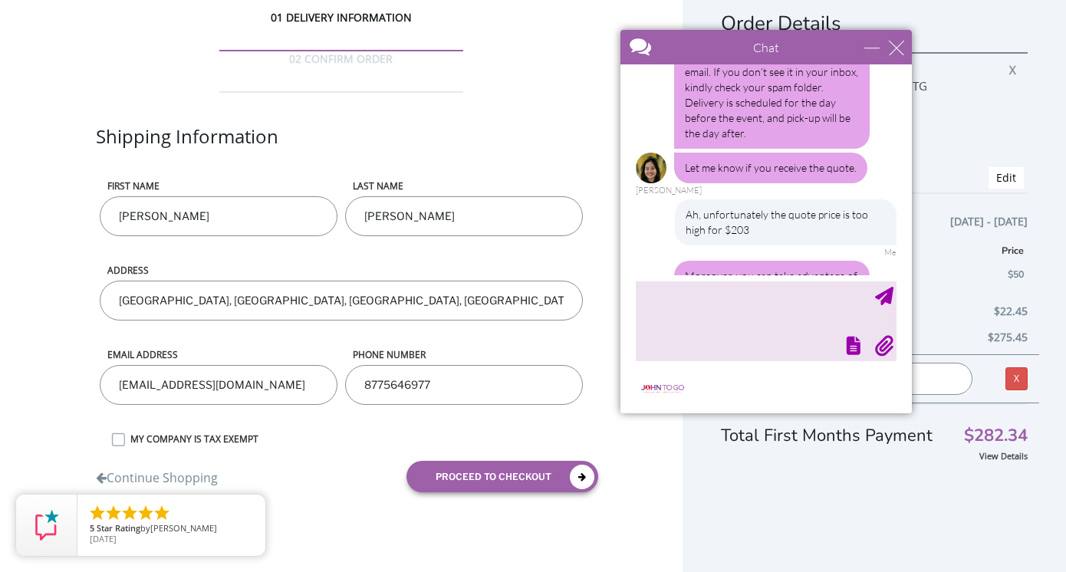
click at [766, 261] on div "Moreover, you can take advantage of our current discount. Kindly make use of th…" at bounding box center [772, 299] width 196 height 77
copy div "JOHNTOGO5"
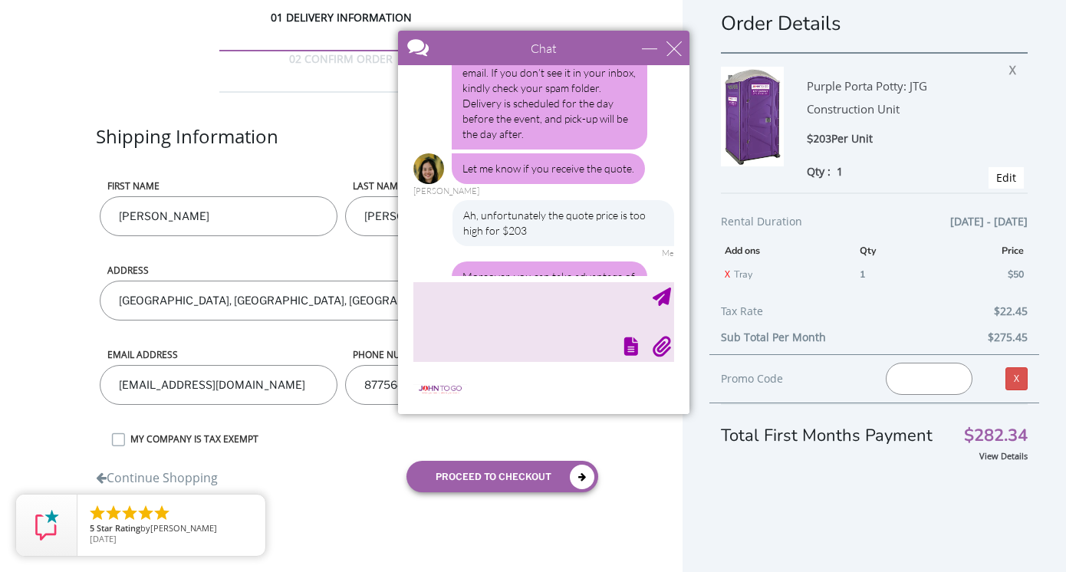
drag, startPoint x: 790, startPoint y: 50, endPoint x: 560, endPoint y: 51, distance: 230.1
click at [560, 51] on div at bounding box center [516, 49] width 237 height 37
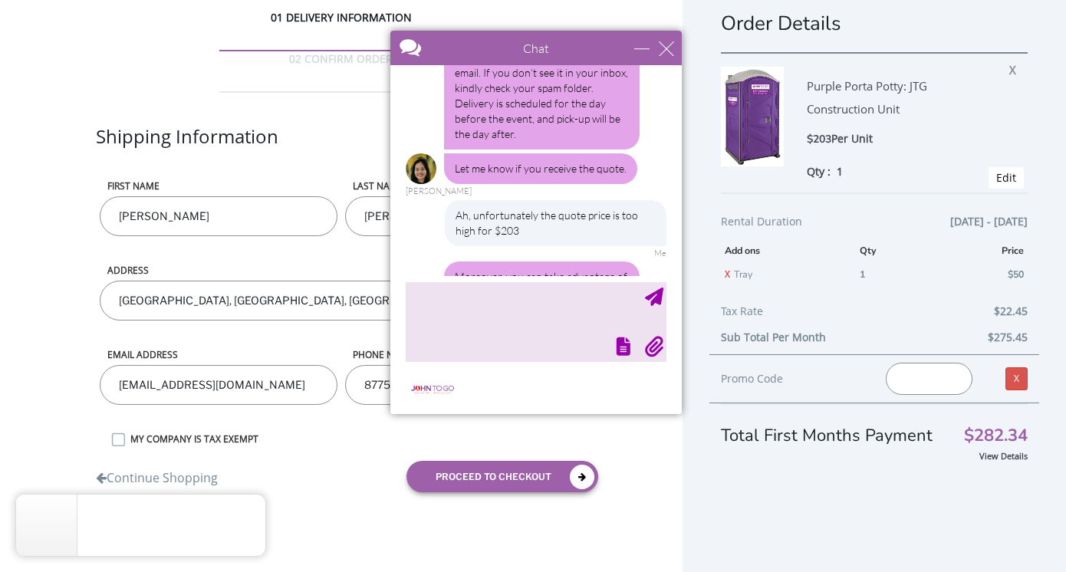
click at [922, 384] on input "text" at bounding box center [929, 379] width 87 height 32
type input "JOHNTOGO5"
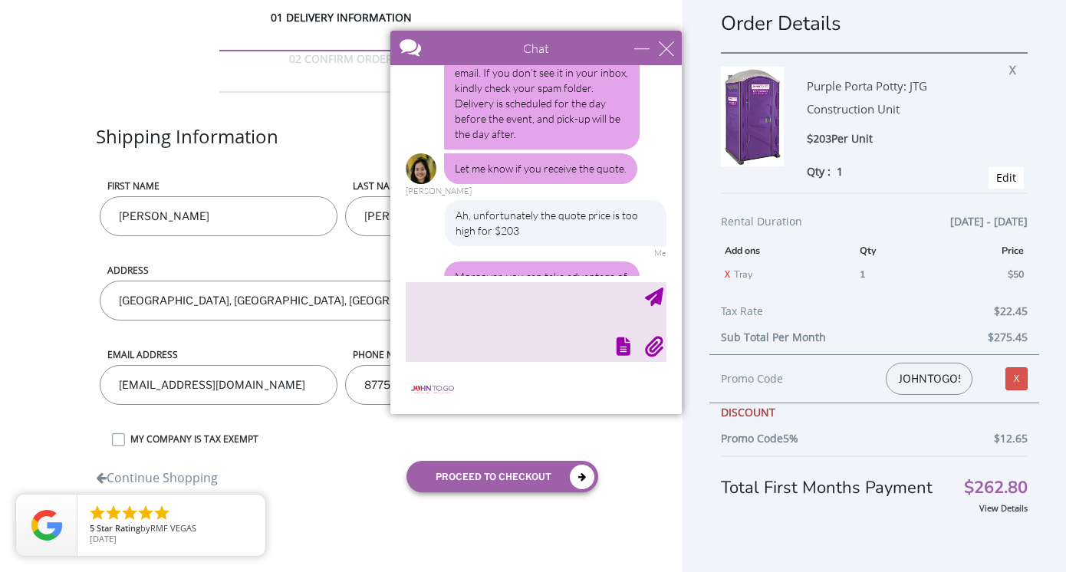
click at [543, 337] on div at bounding box center [535, 344] width 264 height 21
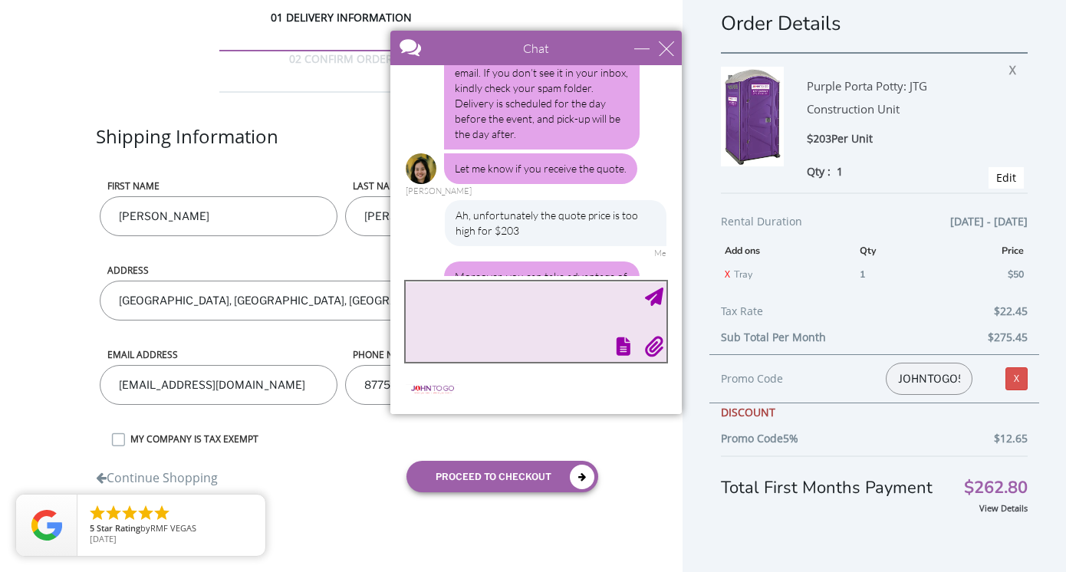
click at [500, 309] on textarea "type your message" at bounding box center [536, 322] width 261 height 81
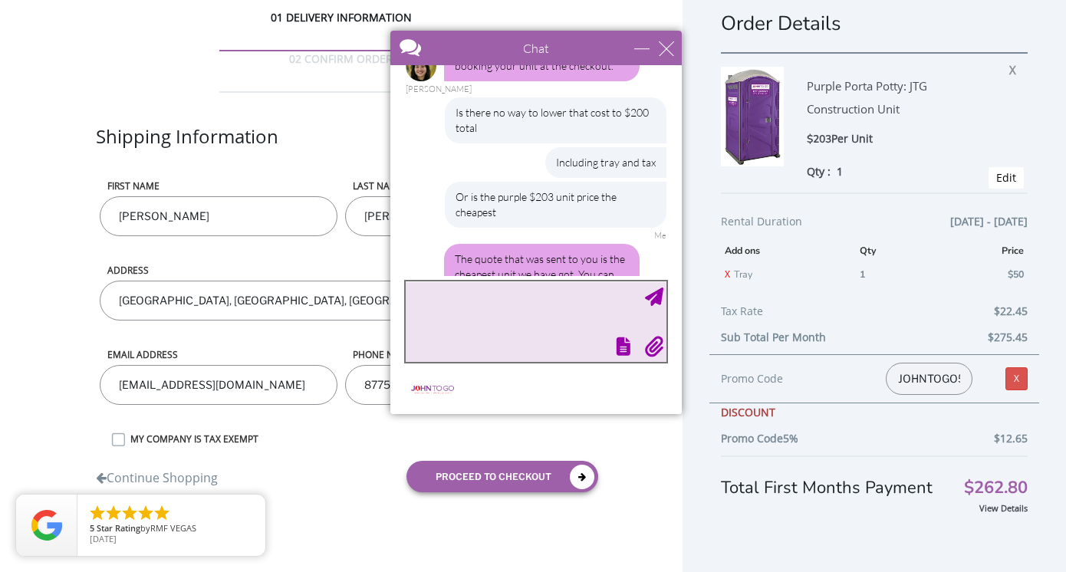
scroll to position [1480, 0]
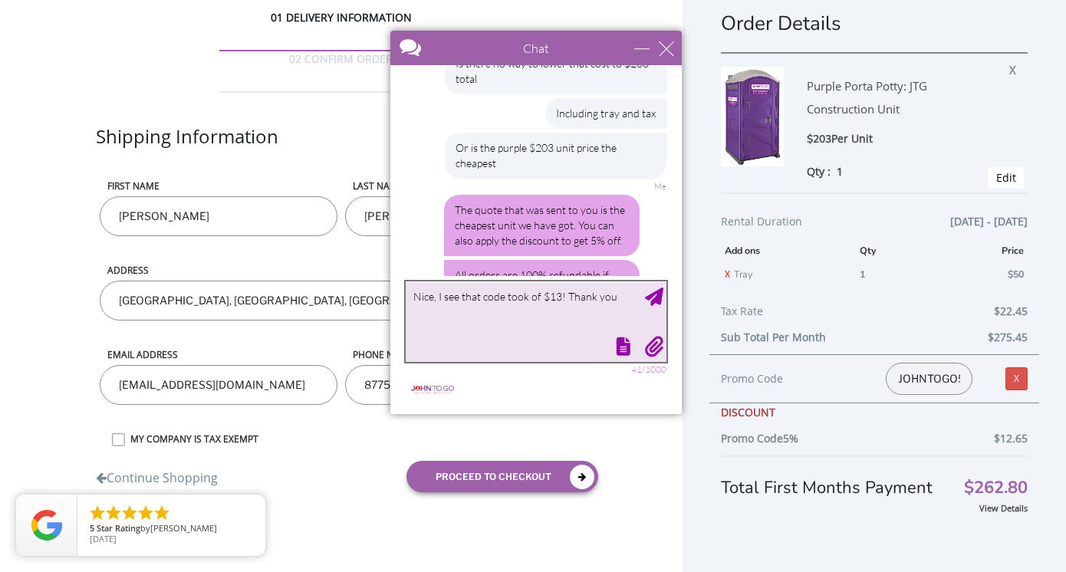
type textarea "Nice, I see that code took of $13! Thank you."
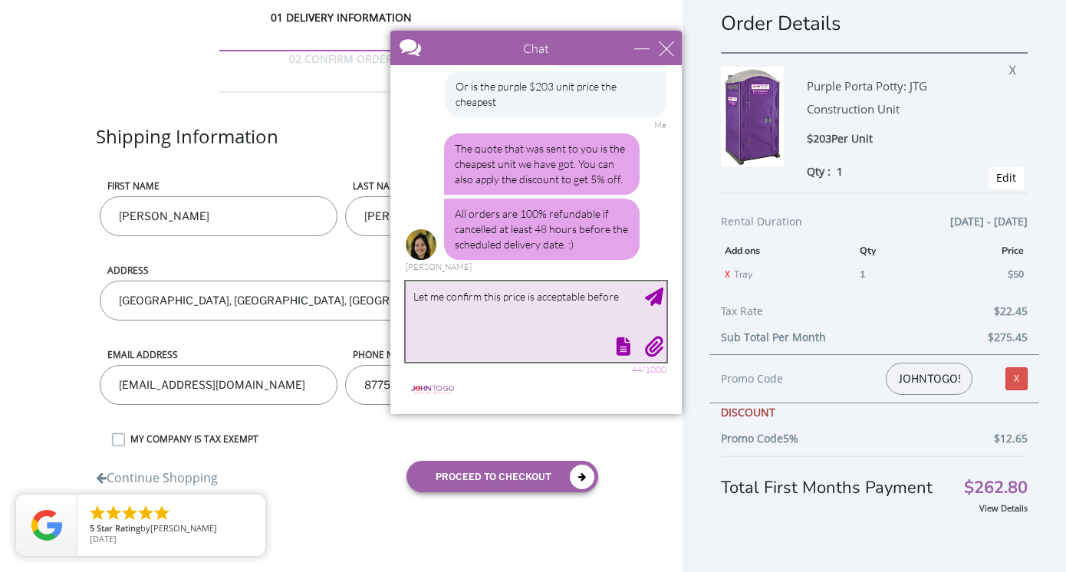
scroll to position [1588, 0]
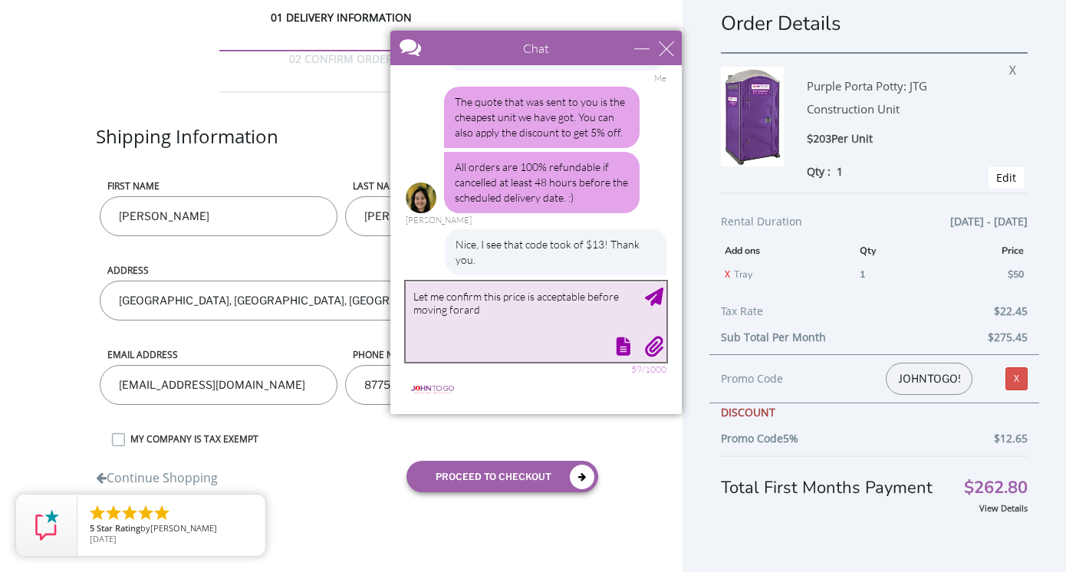
type textarea "Let me confirm this price is acceptable before moving forard."
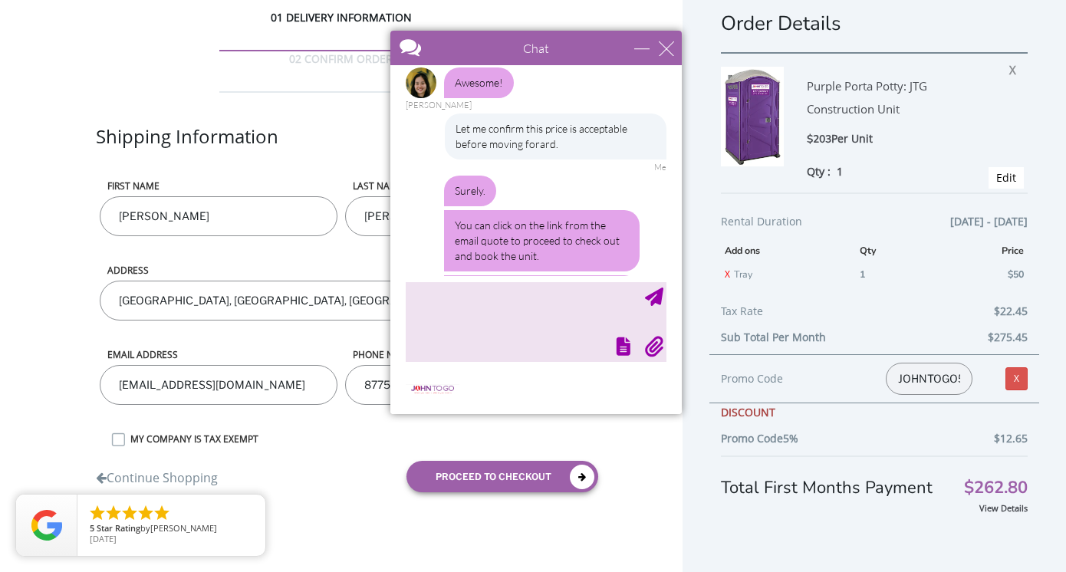
scroll to position [1893, 0]
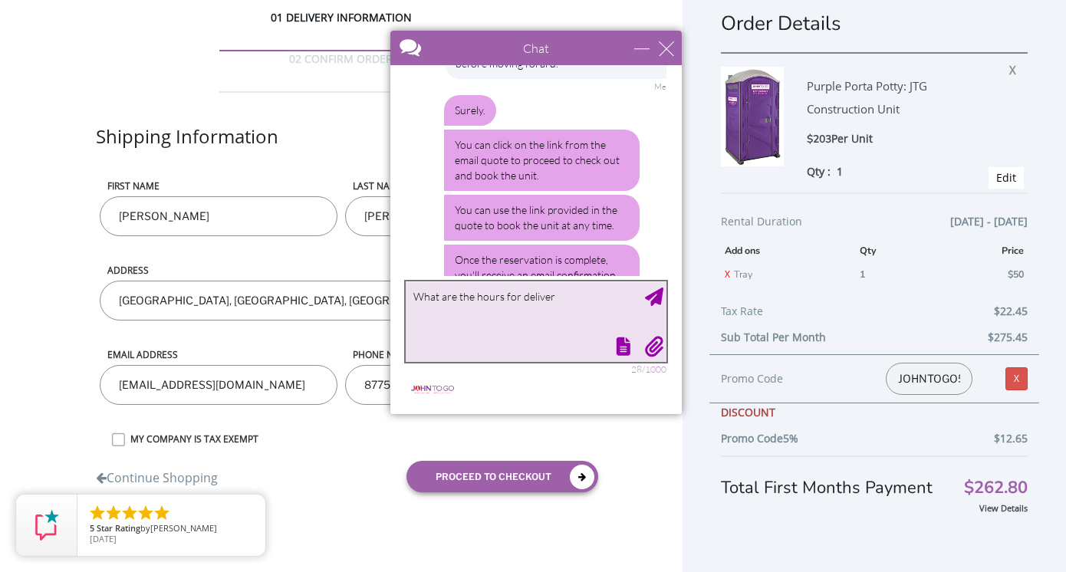
type textarea "What are the hours for delivery"
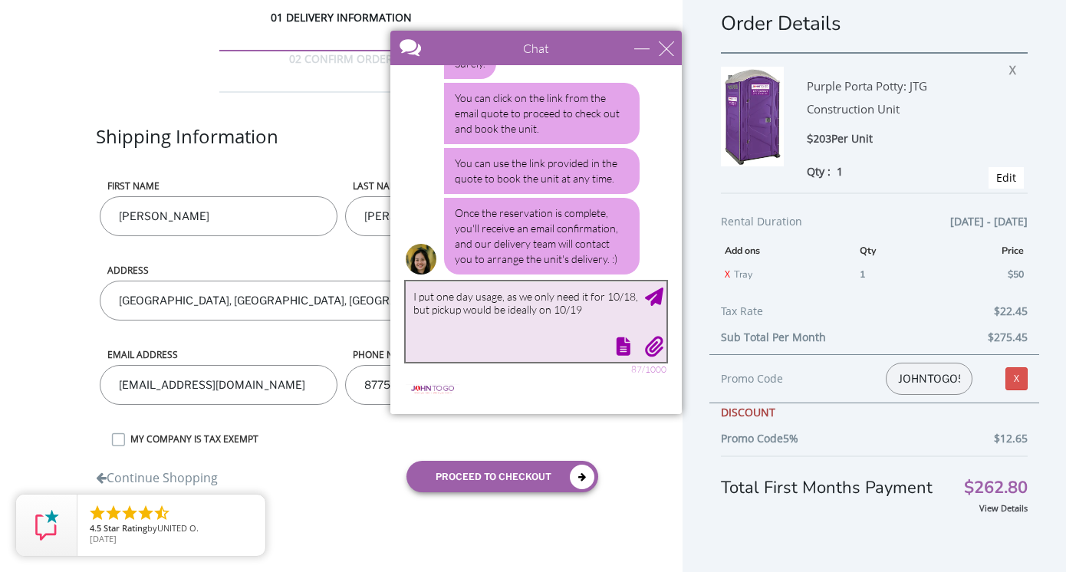
type textarea "I put one day usage, as we only need it for 10/18, but pickup would be ideally …"
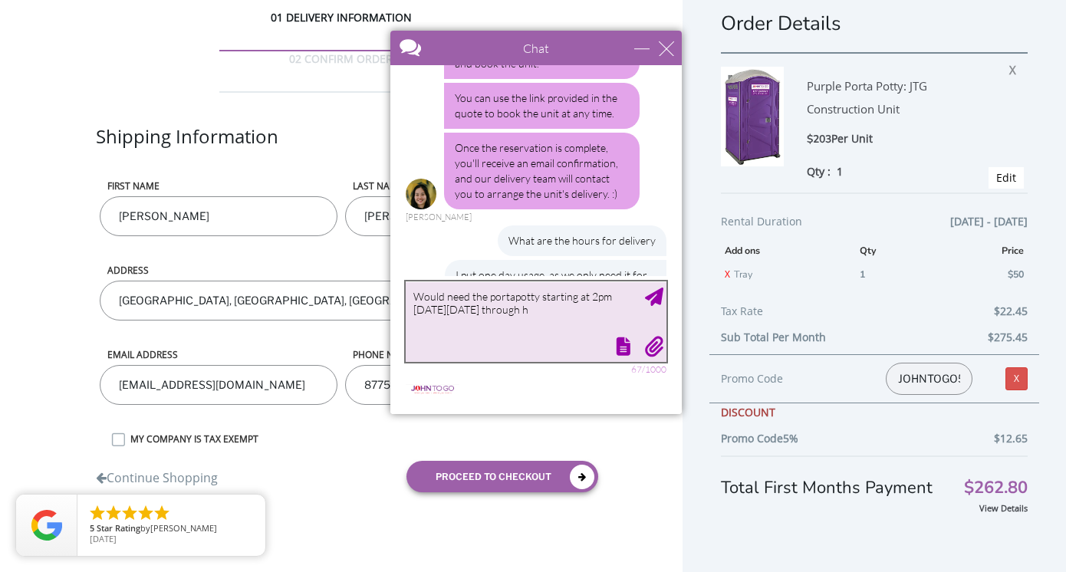
scroll to position [2066, 0]
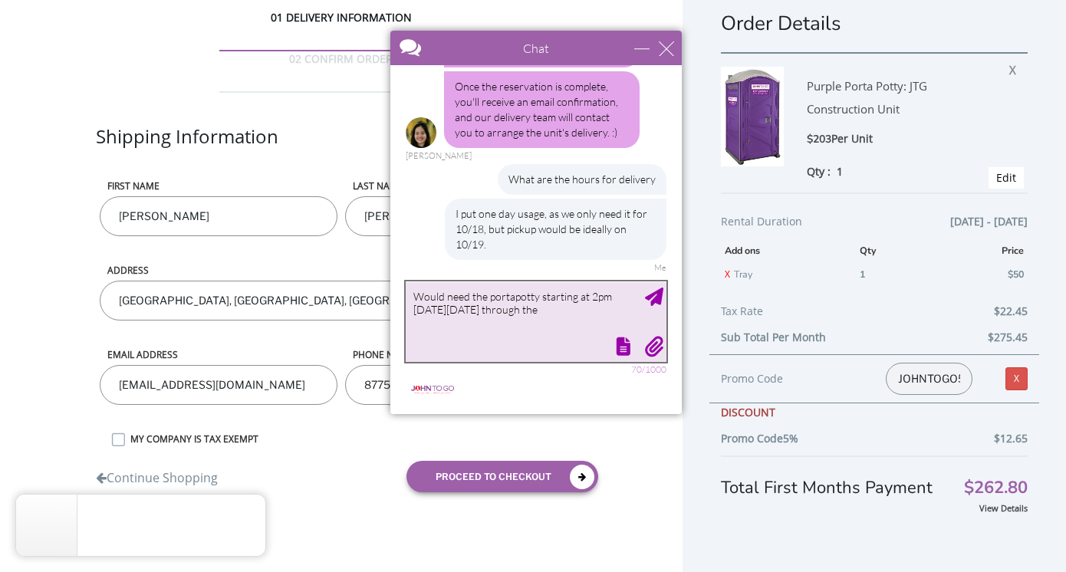
type textarea "Would need the portapotty starting at 2pm [DATE][DATE] through the"
click at [515, 304] on textarea "Great and that's the price we were quoted for right?" at bounding box center [536, 322] width 261 height 81
click at [520, 291] on textarea "Great and that's the price we were quoted for right?" at bounding box center [536, 322] width 261 height 81
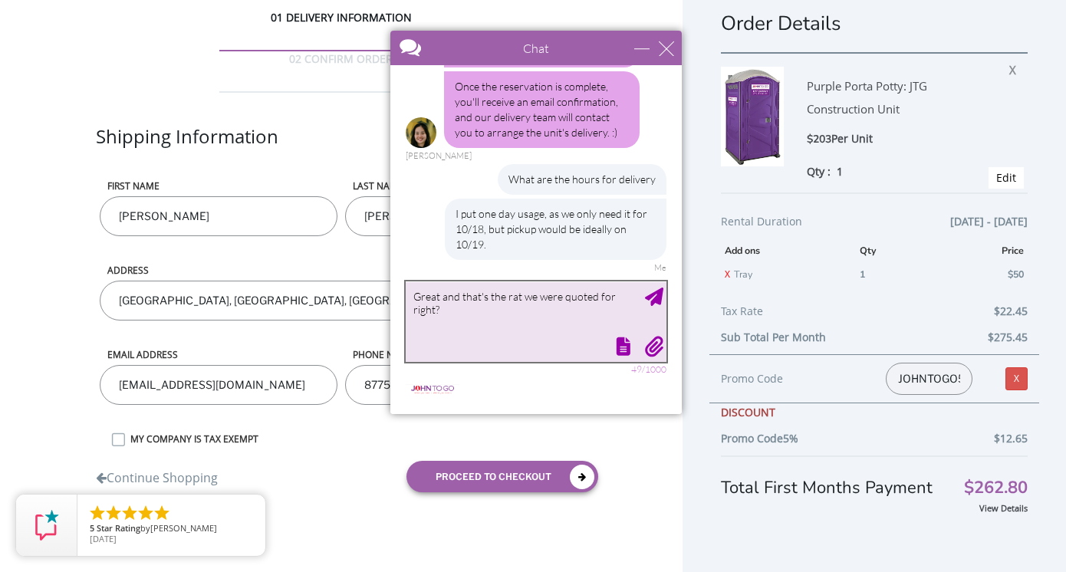
type textarea "Great and that's the rate we were quoted for right?"
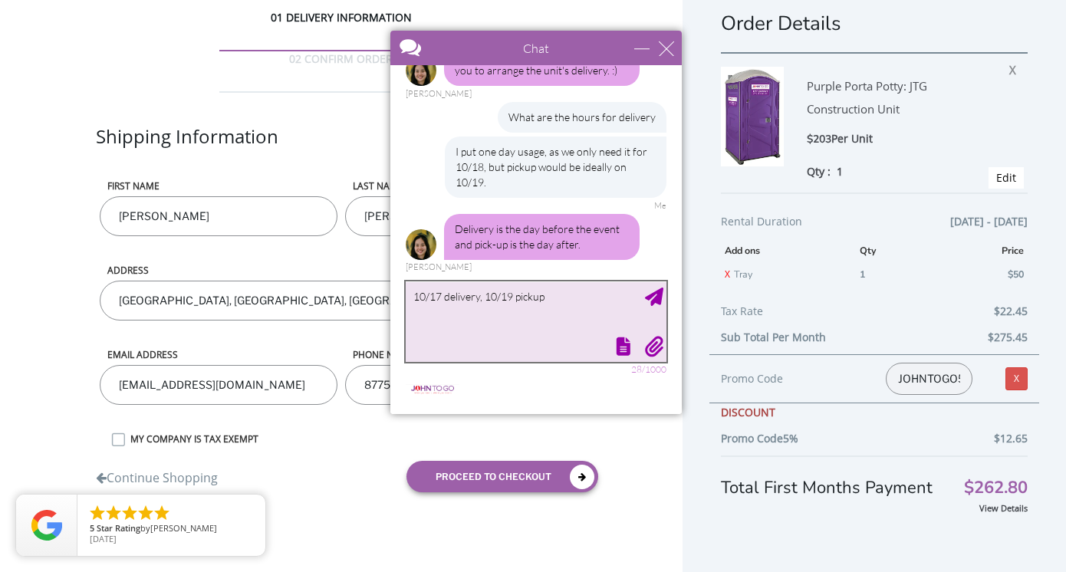
type textarea "10/17 delivery, 10/19 pickup?"
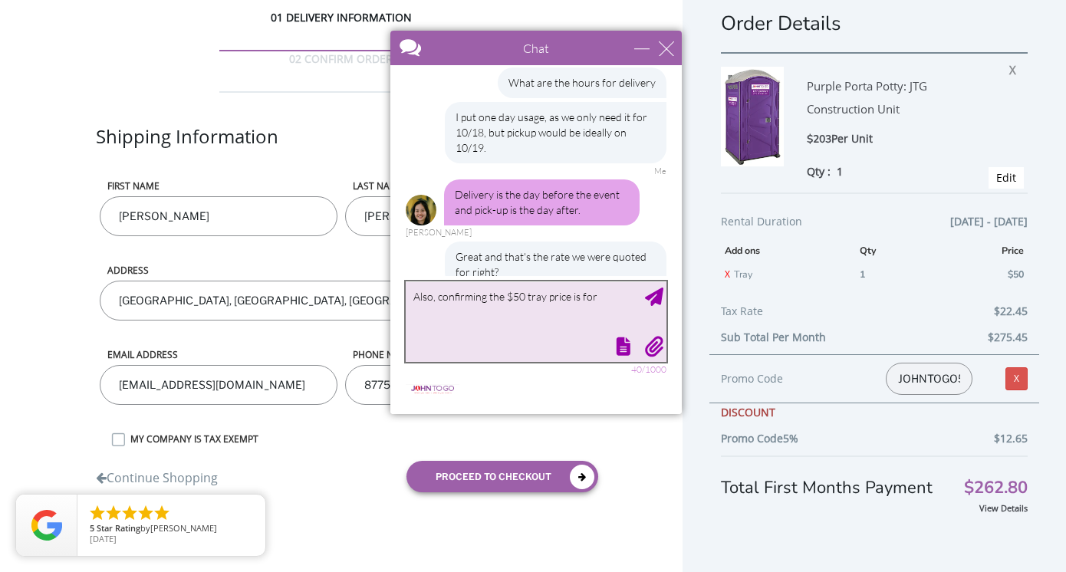
scroll to position [2209, 0]
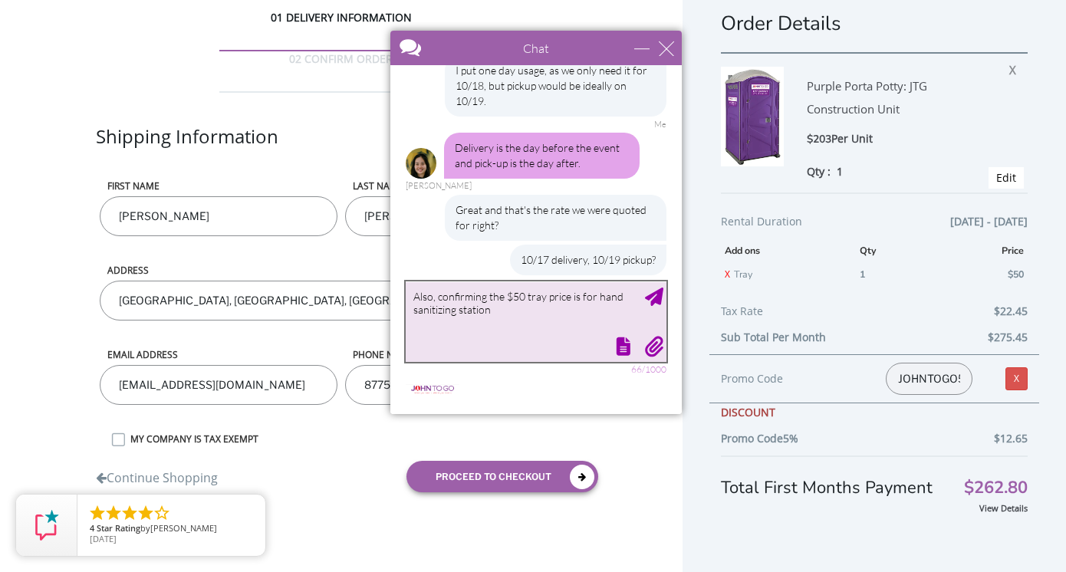
type textarea "Also, confirming the $50 tray price is for hand sanitizing station?"
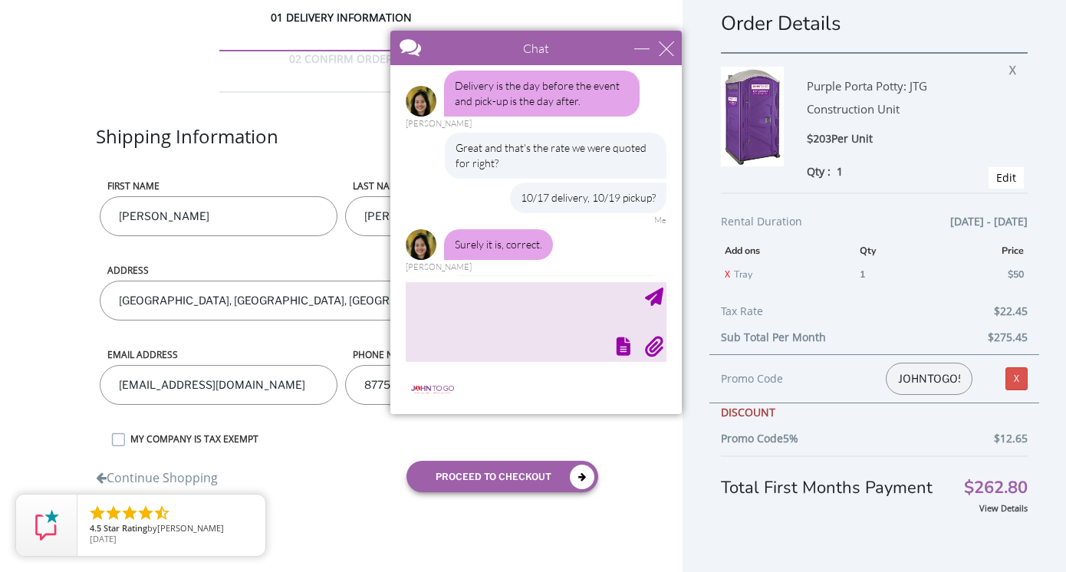
scroll to position [2318, 0]
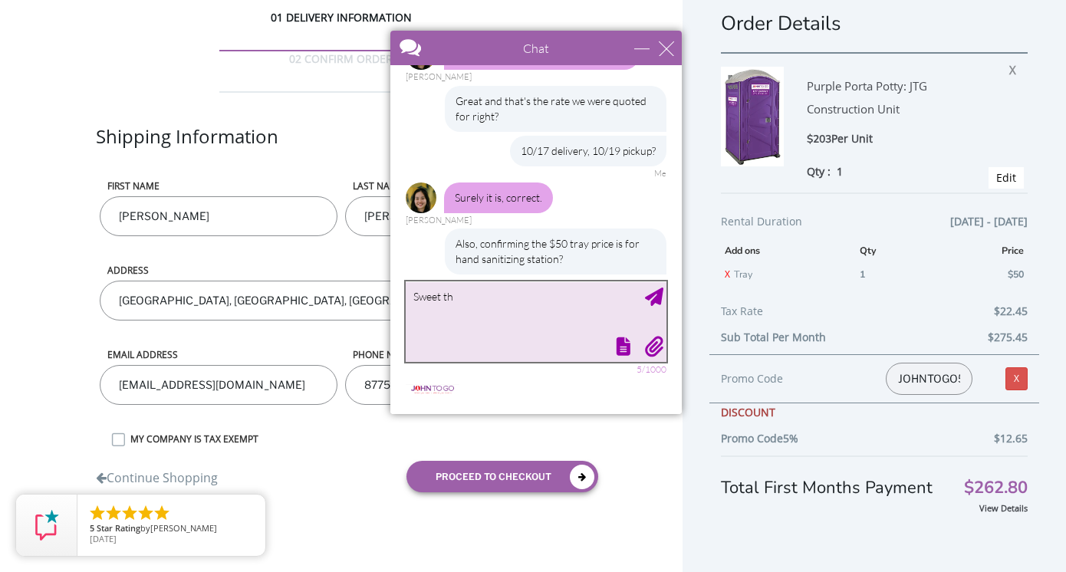
type textarea "Sweet thx"
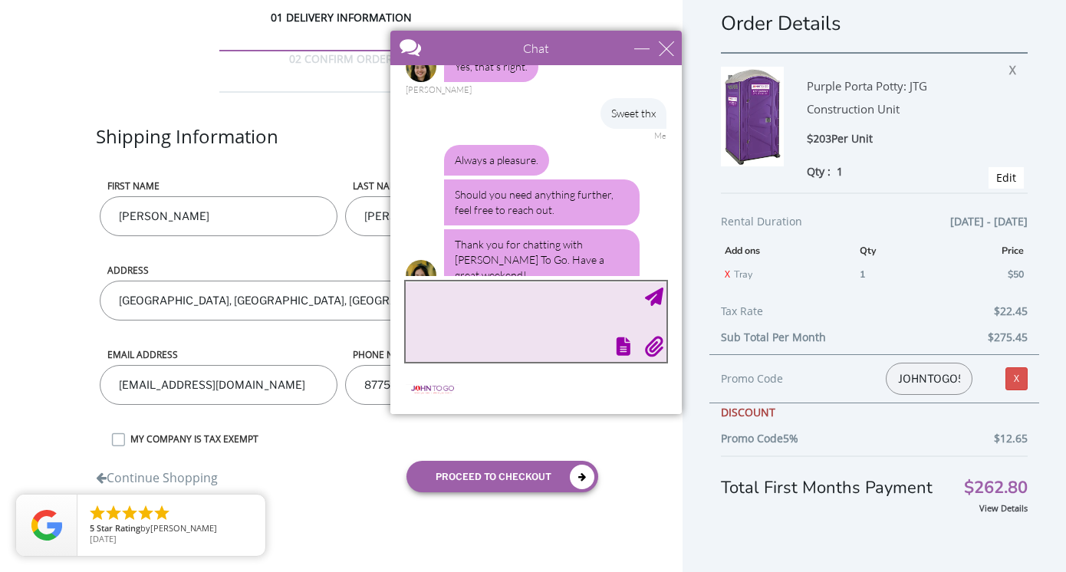
scroll to position [2545, 0]
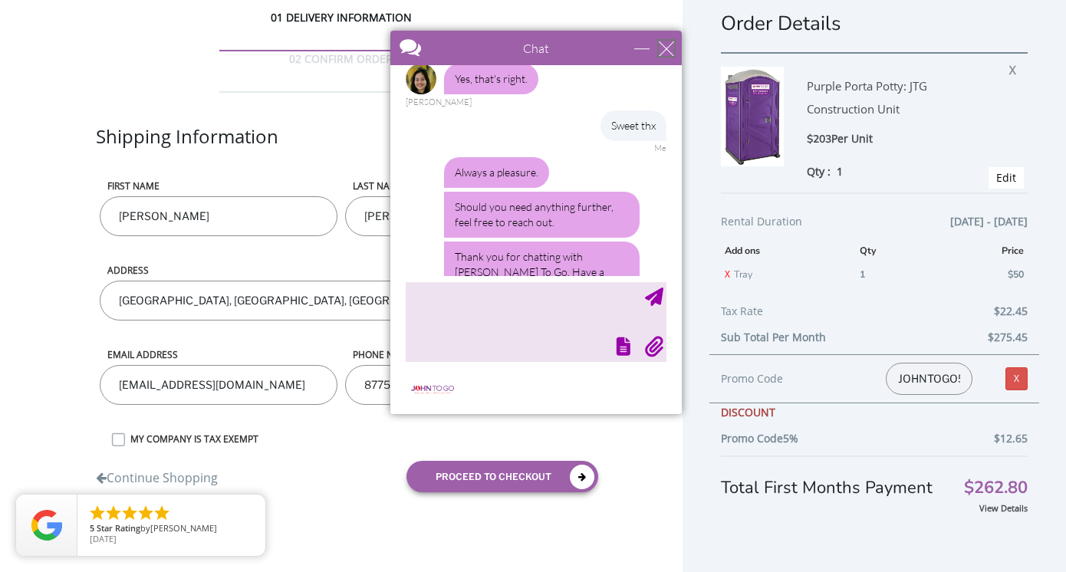
click at [672, 49] on div "close" at bounding box center [666, 48] width 15 height 15
type input "Continue Chat"
type input "End Chat"
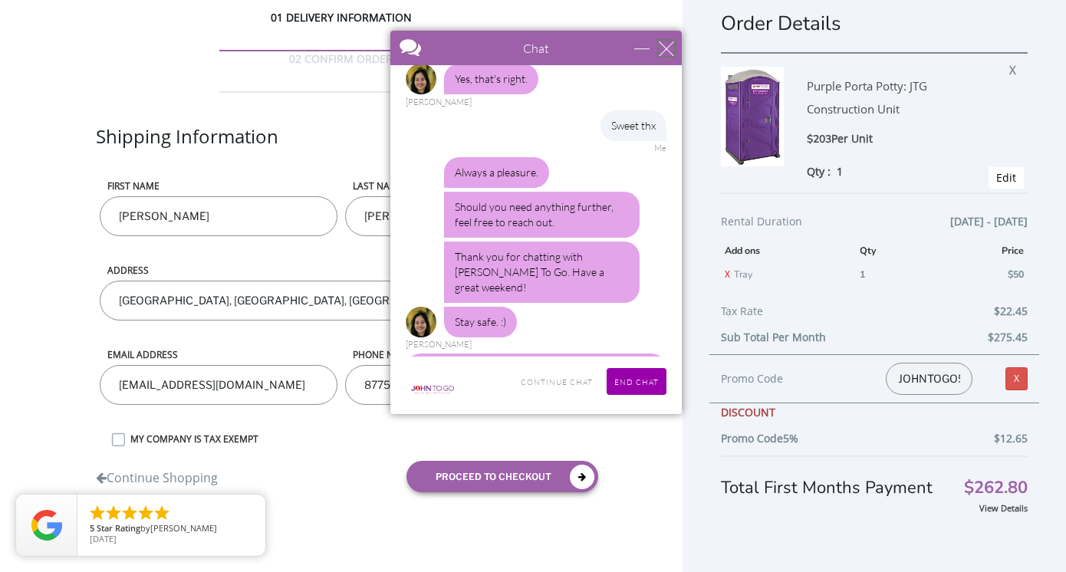
scroll to position [2568, 0]
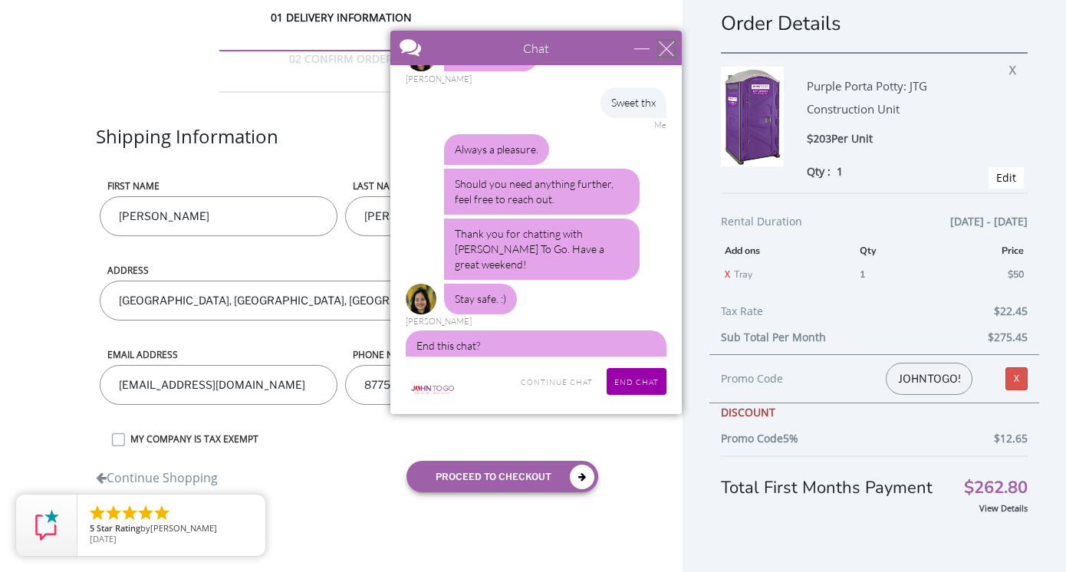
click at [667, 52] on div "close" at bounding box center [666, 48] width 15 height 15
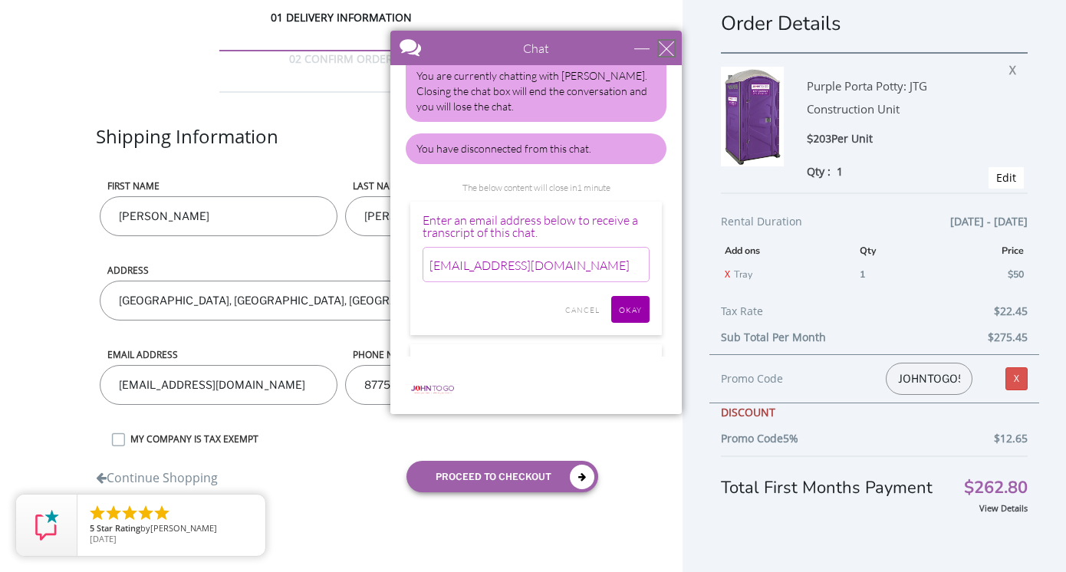
click at [667, 52] on div "close" at bounding box center [666, 48] width 15 height 15
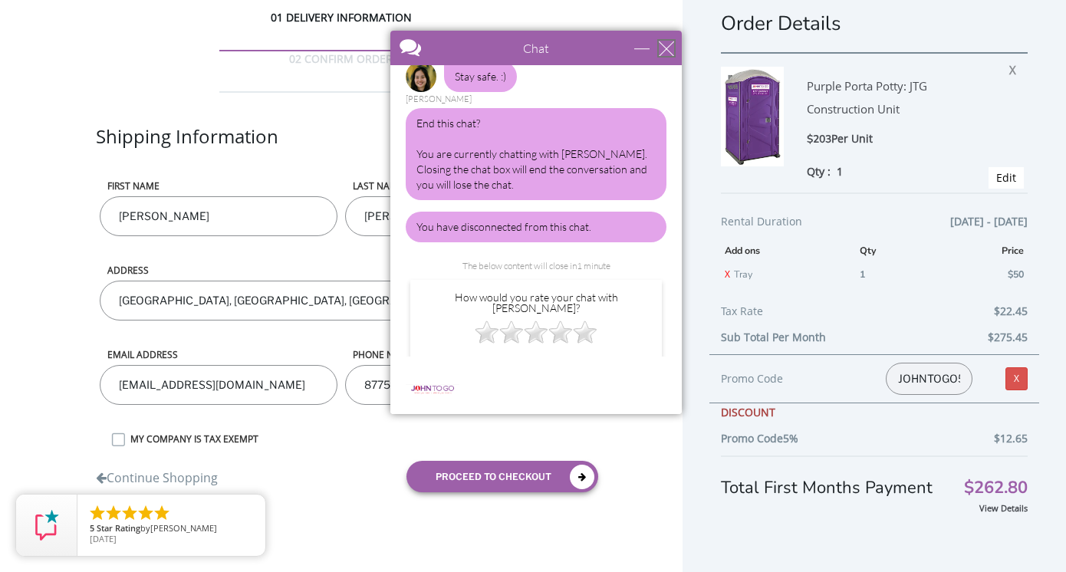
click at [670, 54] on div "close" at bounding box center [666, 48] width 15 height 15
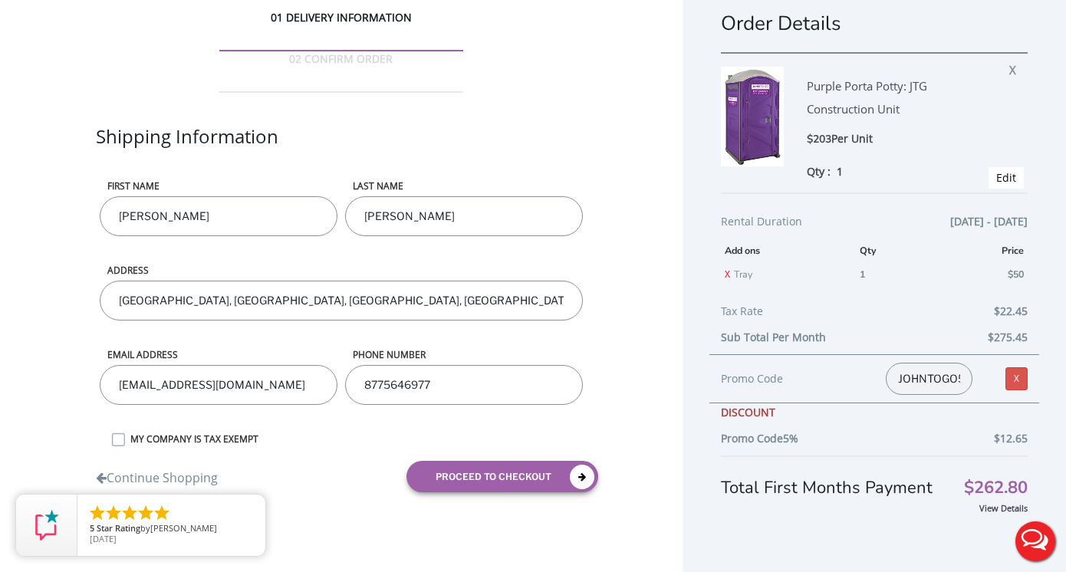
scroll to position [0, 0]
